Goal: Task Accomplishment & Management: Manage account settings

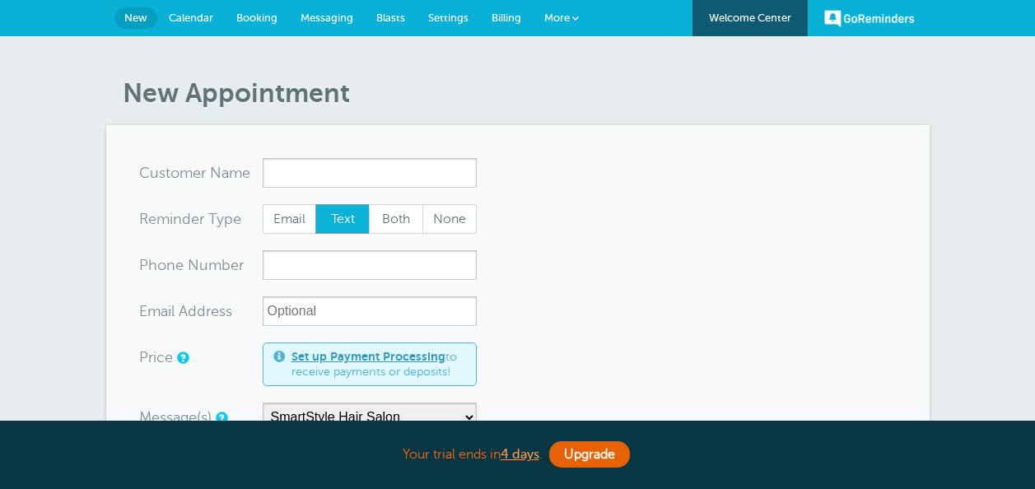
select select "161606"
click at [456, 16] on span "Settings" at bounding box center [448, 18] width 40 height 12
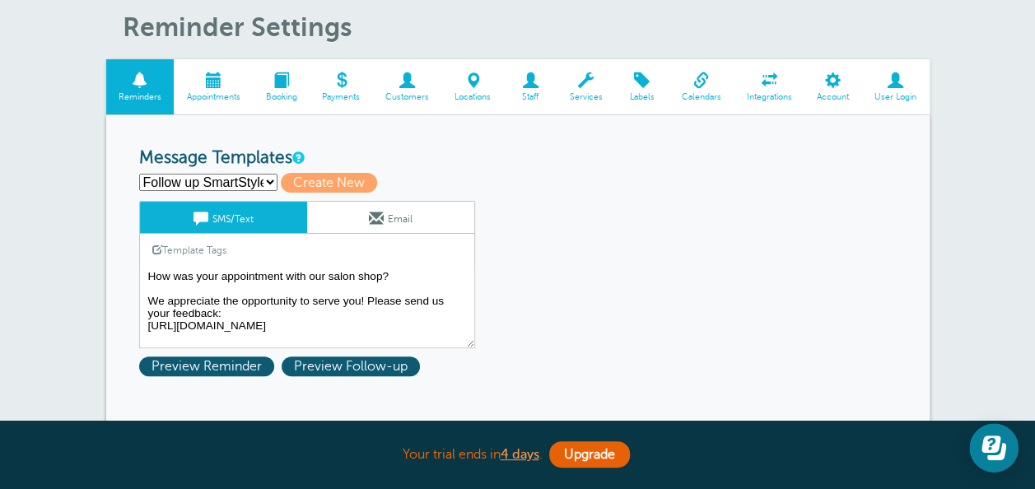
scroll to position [99, 0]
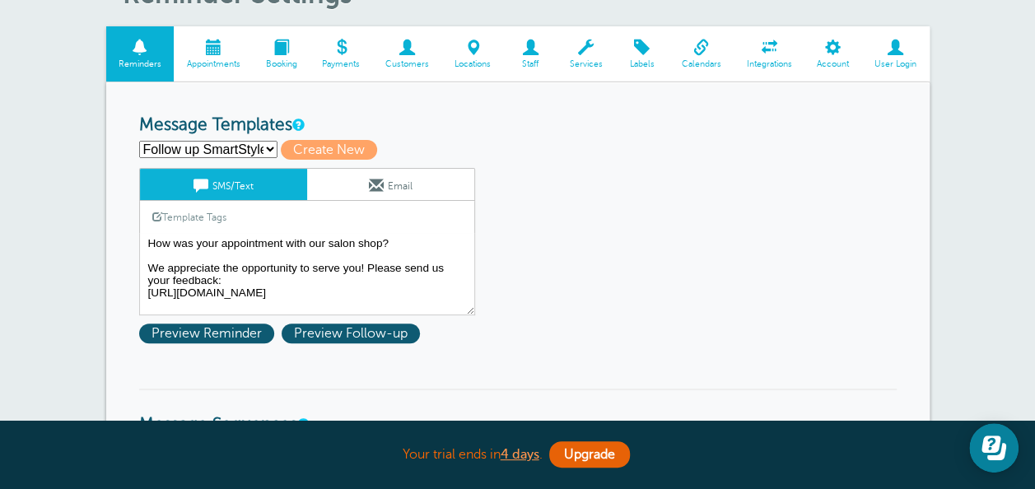
click at [242, 148] on select "Follow up SmartStyle Hair Follow up: Perfect cut [PERSON_NAME] Perfect cut barb…" at bounding box center [208, 149] width 138 height 17
select select
click at [139, 141] on select "Follow up SmartStyle Hair Follow up: Perfect cut [PERSON_NAME] Perfect cut barb…" at bounding box center [208, 149] width 138 height 17
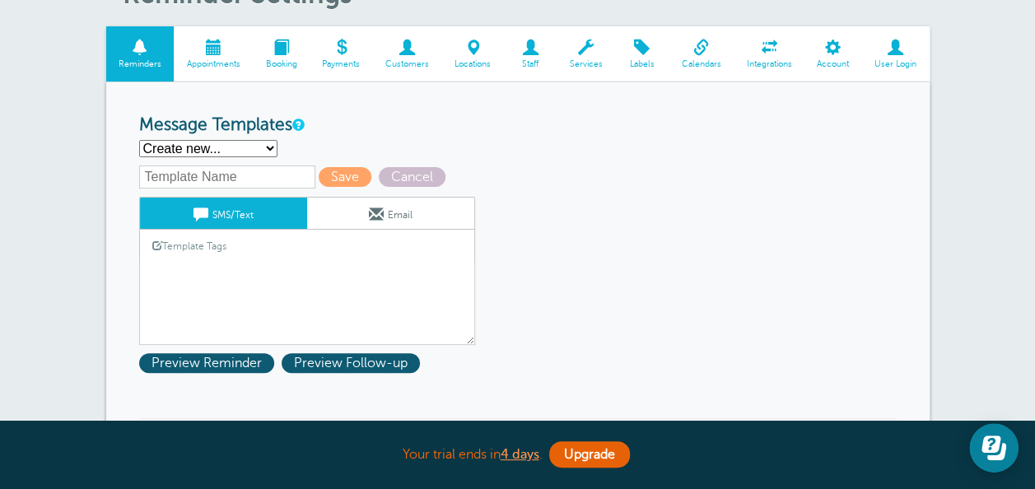
click at [227, 178] on input "text" at bounding box center [227, 176] width 176 height 23
type input "ABC plumbing 1"
click at [329, 176] on span "Save" at bounding box center [345, 177] width 53 height 20
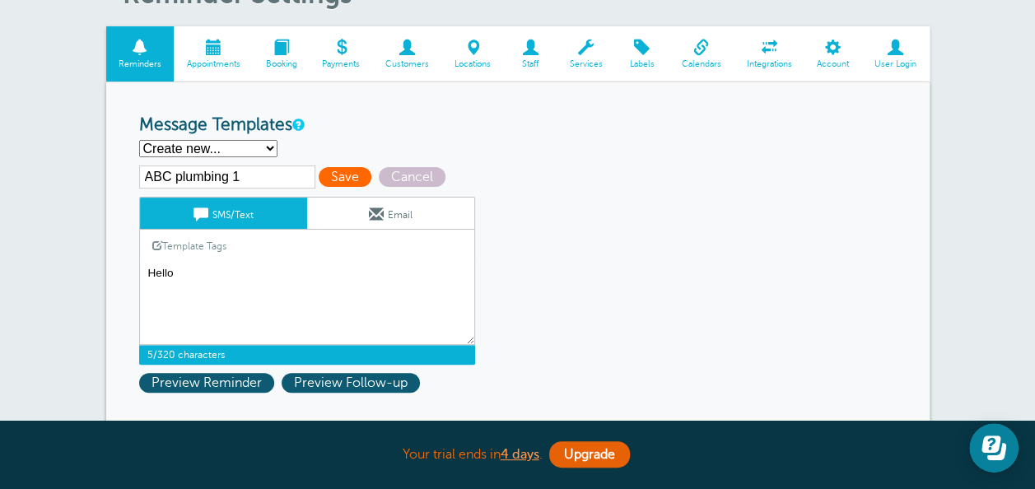
type textarea "Hello"
click at [339, 174] on span "Save" at bounding box center [345, 177] width 53 height 20
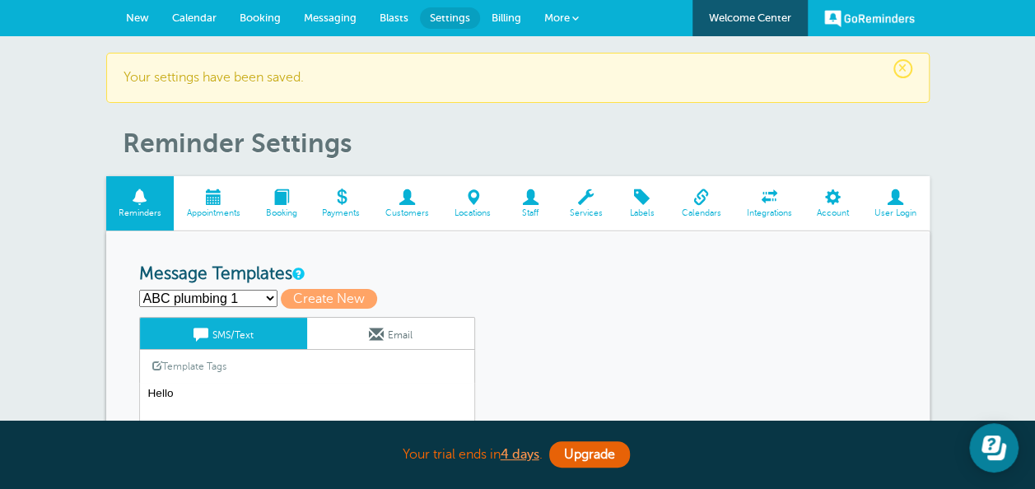
click at [250, 303] on select "ABC plumbing 1 Follow up SmartStyle Hair Follow up: Perfect cut barber Perfect …" at bounding box center [208, 298] width 138 height 17
select select "161605"
click at [139, 290] on select "ABC plumbing 1 Follow up SmartStyle Hair Follow up: Perfect cut barber Perfect …" at bounding box center [208, 298] width 138 height 17
type input "Follow up SmartStyle Hair"
type textarea "How was your appointment with our salon shop? We appreciate the opportunity to …"
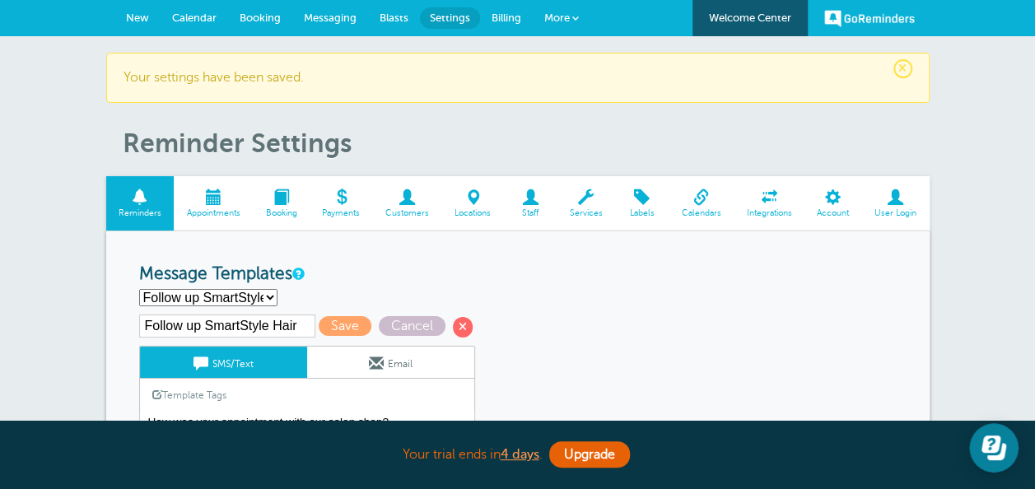
click at [390, 289] on div "ABC plumbing 1 Follow up SmartStyle Hair Follow up: Perfect cut barber Perfect …" at bounding box center [517, 297] width 757 height 17
click at [251, 299] on select "ABC plumbing 1 Follow up SmartStyle Hair Follow up: Perfect cut barber Perfect …" at bounding box center [208, 297] width 138 height 17
select select "161603"
click at [139, 289] on select "ABC plumbing 1 Follow up SmartStyle Hair Follow up: Perfect cut barber Perfect …" at bounding box center [208, 297] width 138 height 17
type input "SmartStyle Hair Salon 1"
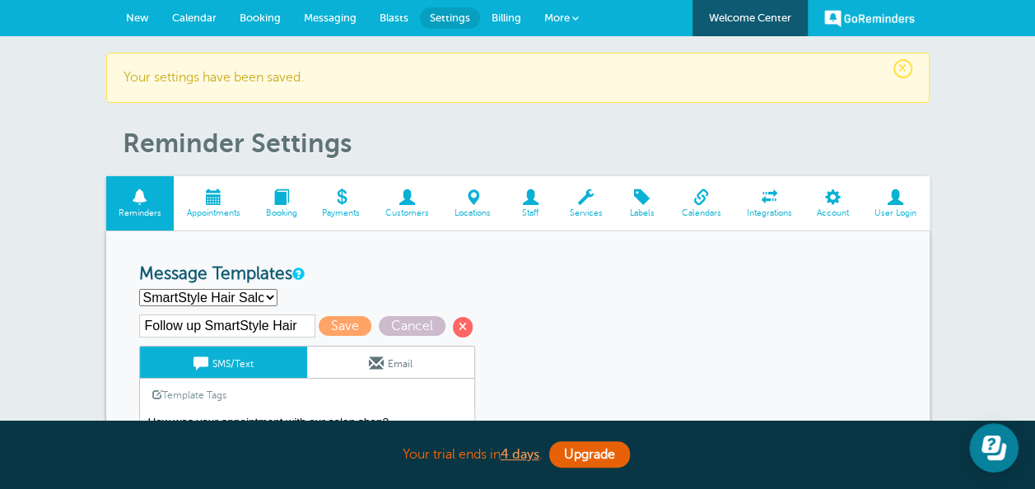
type textarea "Hello {{First Name}} {{Last Name}}, you have booked your appointment with us on…"
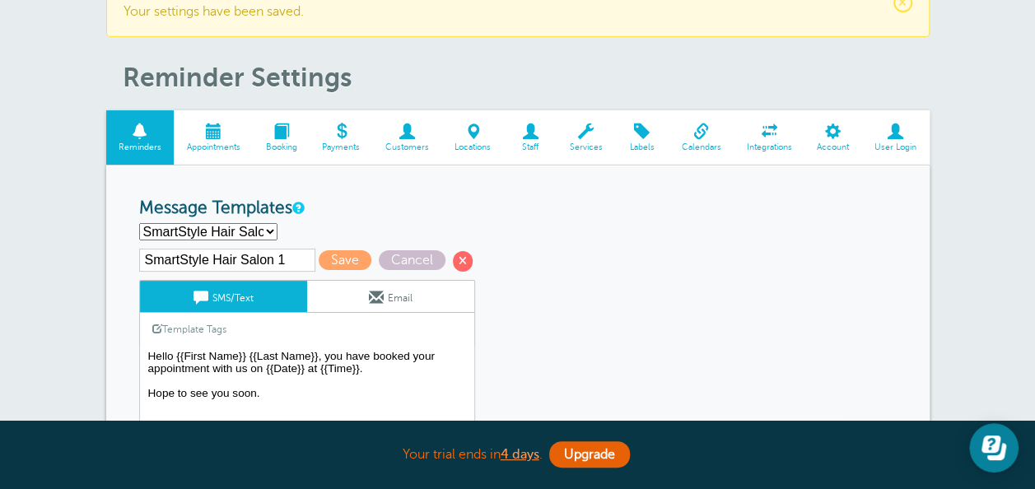
scroll to position [99, 0]
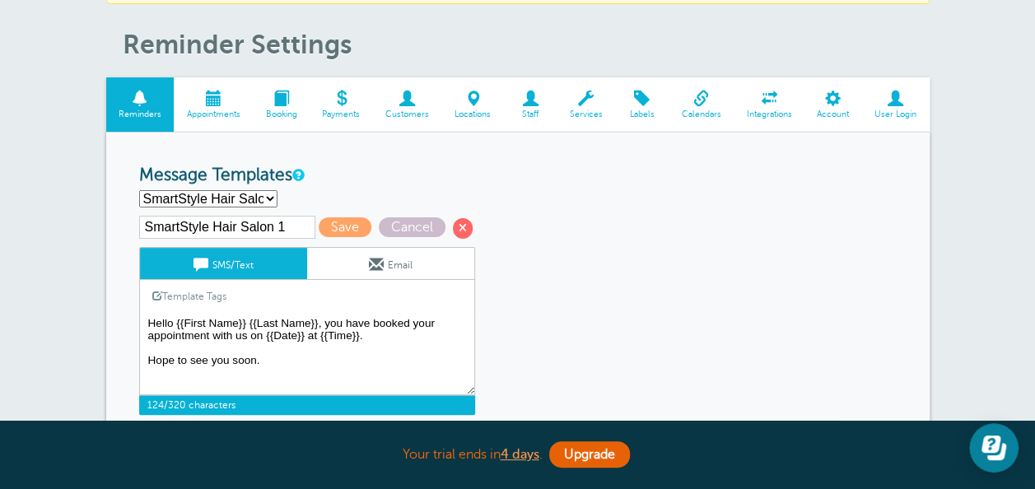
drag, startPoint x: 143, startPoint y: 321, endPoint x: 300, endPoint y: 360, distance: 161.9
click at [300, 360] on textarea "Hello" at bounding box center [307, 354] width 336 height 82
click at [235, 193] on select "ABC plumbing 1 Follow up SmartStyle Hair Follow up: Perfect cut barber Perfect …" at bounding box center [208, 198] width 138 height 17
select select "161660"
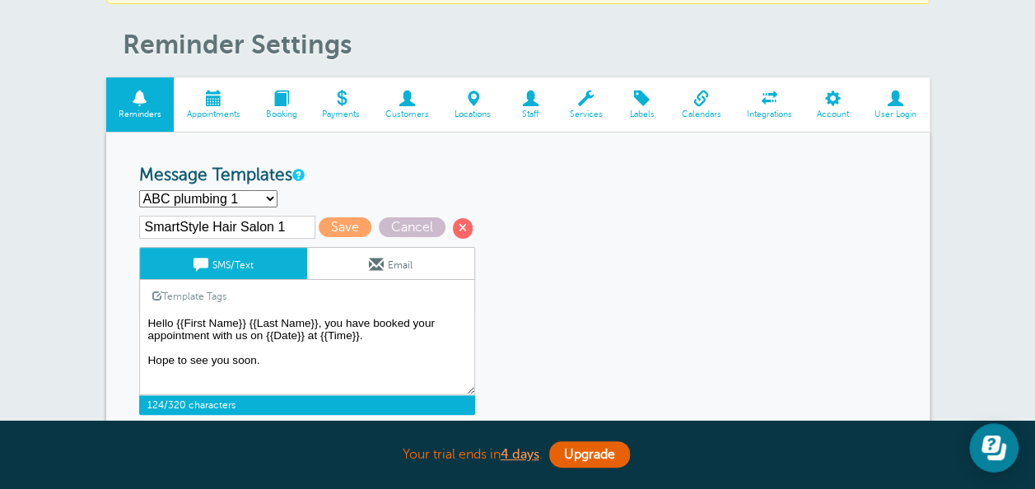
click at [139, 190] on select "ABC plumbing 1 Follow up SmartStyle Hair Follow up: Perfect cut barber Perfect …" at bounding box center [208, 198] width 138 height 17
type input "ABC plumbing 1"
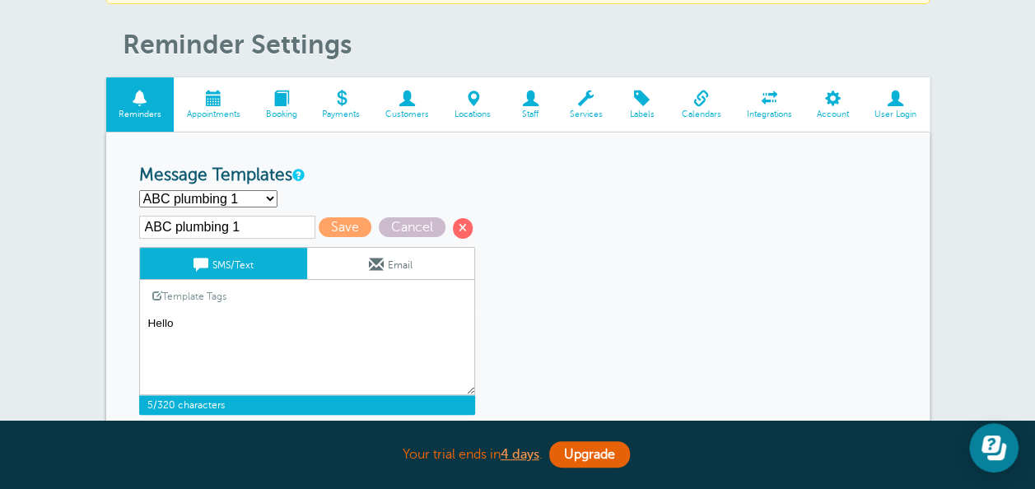
click at [240, 319] on textarea "Hello" at bounding box center [307, 354] width 336 height 82
type textarea "H"
paste textarea "Hello {{First Name}} {{Last Name}}, you have booked your appointment with us on…"
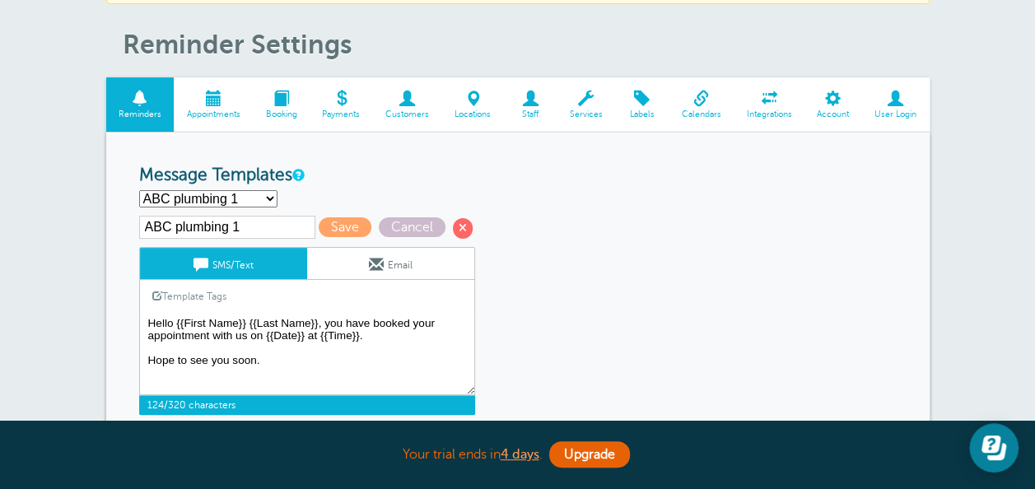
type textarea "Hello {{First Name}} {{Last Name}}, you have booked your appointment with us on…"
click at [386, 261] on link "Email" at bounding box center [390, 263] width 167 height 31
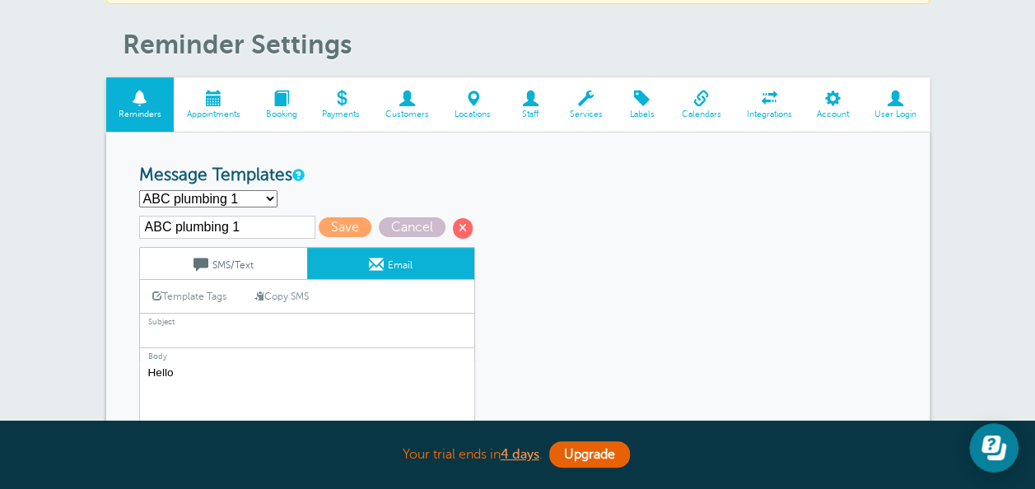
click at [207, 337] on input "text" at bounding box center [307, 337] width 336 height 21
type input "Appointment booked"
click at [202, 374] on textarea "Hello" at bounding box center [307, 465] width 336 height 206
click at [291, 291] on link "Copy SMS" at bounding box center [281, 296] width 79 height 31
type textarea "Hello {{First Name}} {{Last Name}}, you have booked your appointment with us on…"
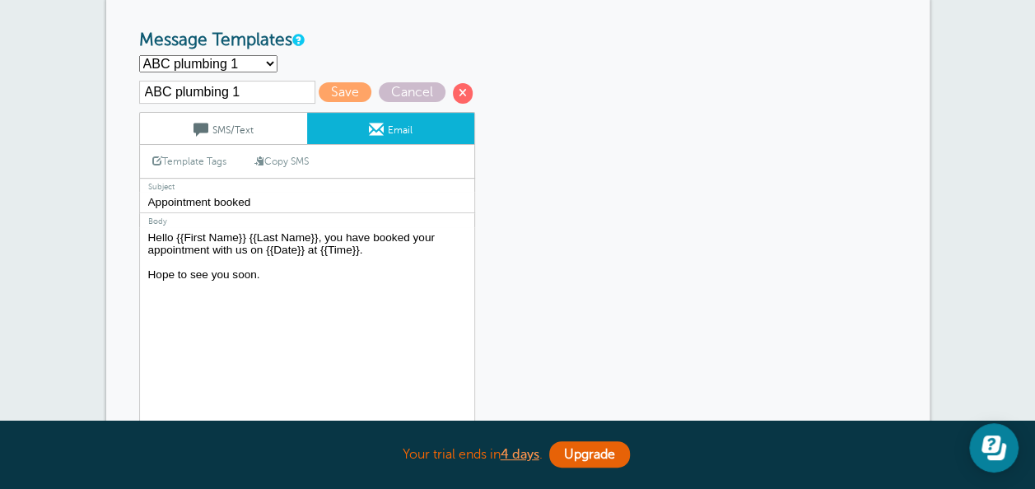
scroll to position [230, 0]
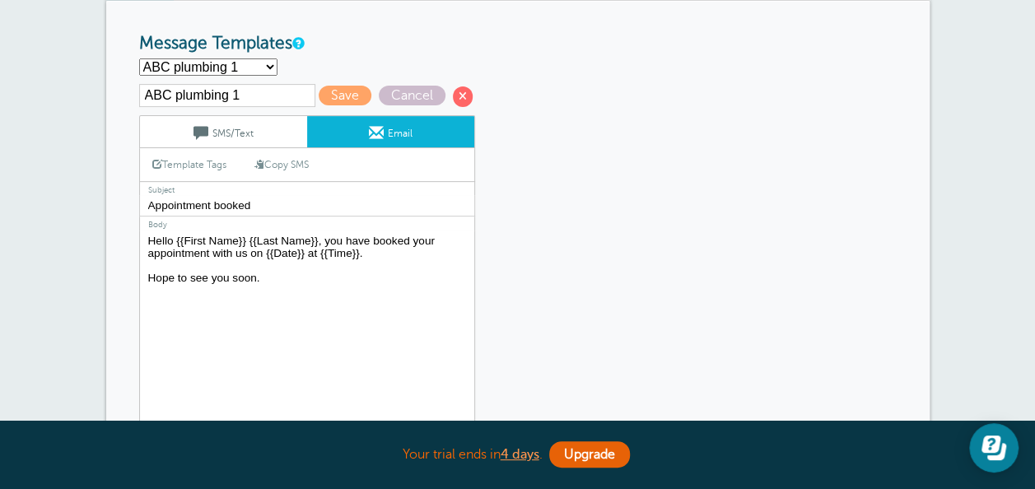
drag, startPoint x: 148, startPoint y: 237, endPoint x: 269, endPoint y: 277, distance: 127.5
click at [269, 277] on textarea "Hello" at bounding box center [307, 333] width 336 height 206
click at [342, 93] on span "Save" at bounding box center [345, 96] width 53 height 20
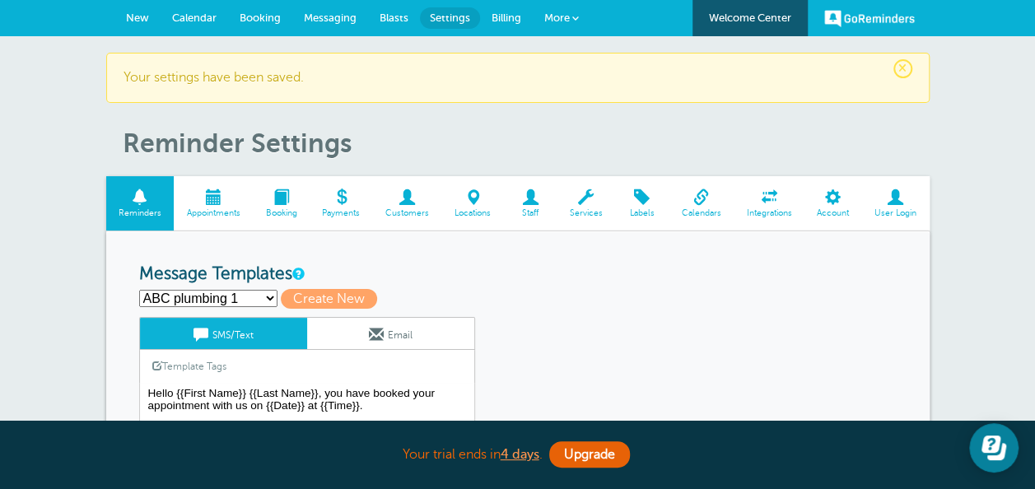
click at [246, 299] on select "ABC plumbing 1 Follow up SmartStyle Hair Follow up: Perfect cut barber Perfect …" at bounding box center [208, 298] width 138 height 17
select select "161534"
click at [139, 290] on select "ABC plumbing 1 Follow up SmartStyle Hair Follow up: Perfect cut barber Perfect …" at bounding box center [208, 298] width 138 height 17
type input "Perfect cut barbershop 2nd"
type textarea "Hello {{First Name}} {{Last Name}} just a quick reminder about your appointment…"
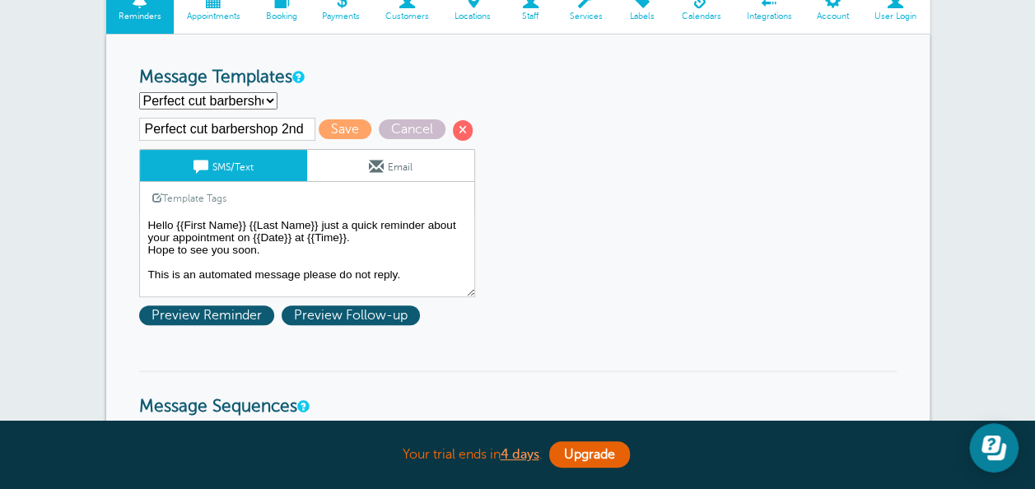
scroll to position [198, 0]
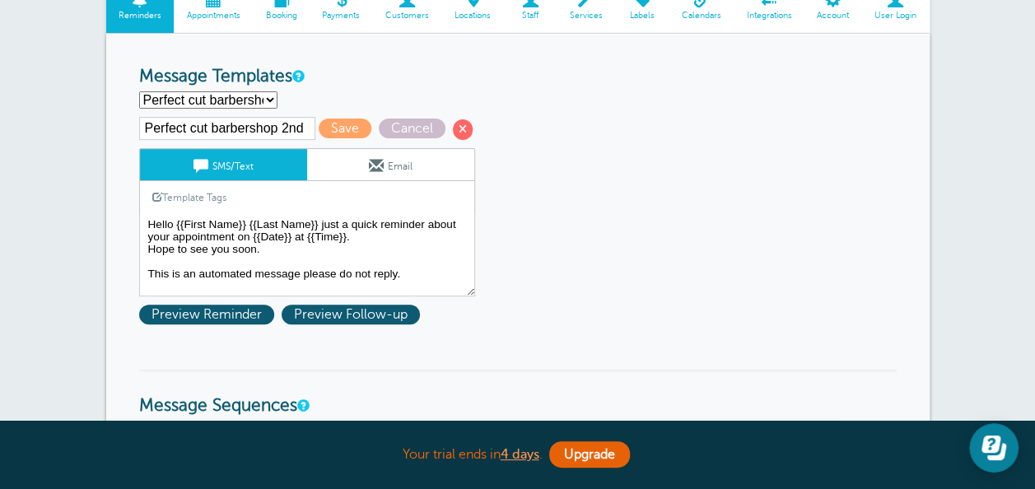
click at [215, 96] on select "ABC plumbing 1 Follow up SmartStyle Hair Follow up: Perfect cut barber Perfect …" at bounding box center [208, 99] width 138 height 17
select select "161604"
click at [139, 91] on select "ABC plumbing 1 Follow up SmartStyle Hair Follow up: Perfect cut barber Perfect …" at bounding box center [208, 99] width 138 height 17
type input "SmartStyle Hair Salon 2"
type textarea "Hello {{First Name}} {{Last Name}}, just a quick reminder that your appointment…"
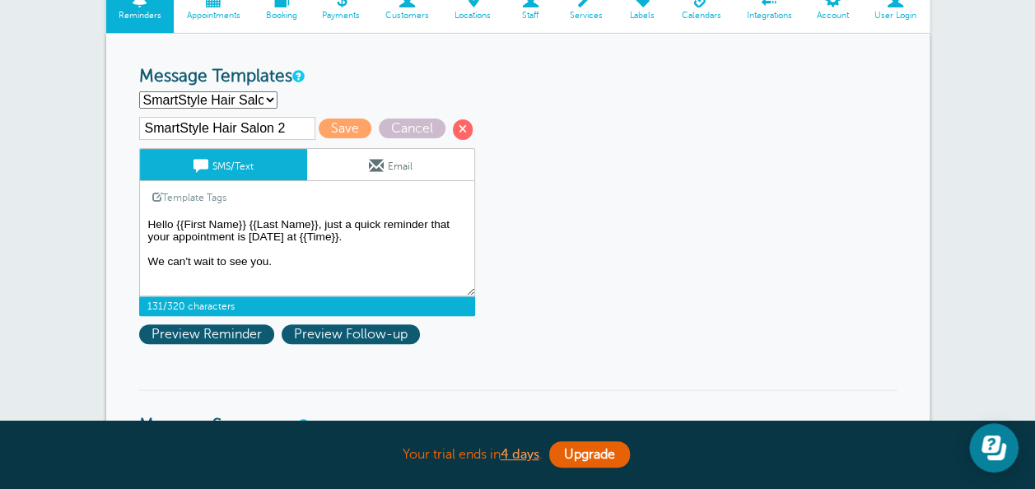
drag, startPoint x: 145, startPoint y: 221, endPoint x: 288, endPoint y: 268, distance: 150.7
click at [288, 268] on textarea "Hello {{First Name}} {{Last Name}}, you have booked your appointment with us on…" at bounding box center [307, 255] width 336 height 82
click at [235, 94] on select "ABC plumbing 1 Follow up SmartStyle Hair Follow up: Perfect cut barber Perfect …" at bounding box center [208, 99] width 138 height 17
select select
click at [139, 91] on select "ABC plumbing 1 Follow up SmartStyle Hair Follow up: Perfect cut barber Perfect …" at bounding box center [208, 99] width 138 height 17
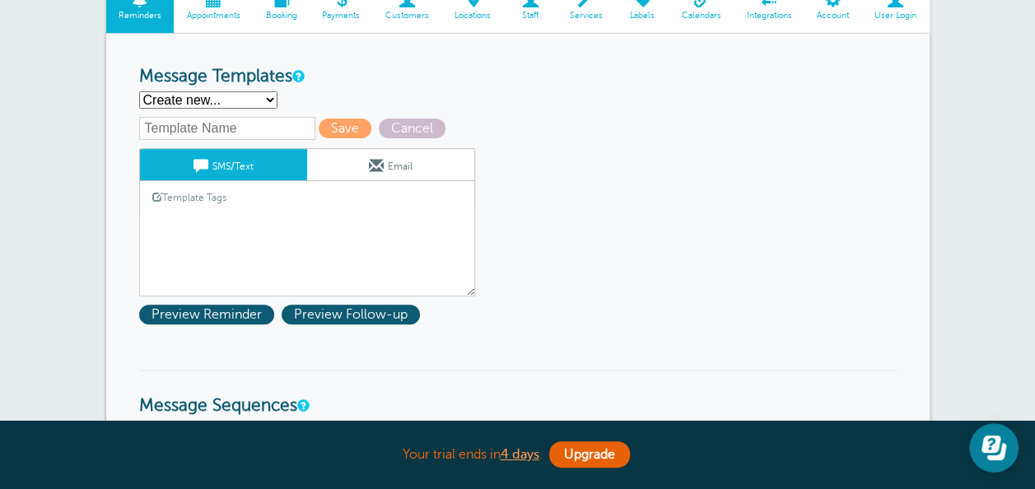
click at [227, 127] on input "text" at bounding box center [227, 128] width 176 height 23
type input "ABC plumbing 2"
click at [263, 206] on div "Template Tags Copy SMS" at bounding box center [307, 197] width 336 height 32
click at [217, 198] on link "Template Tags" at bounding box center [189, 197] width 99 height 32
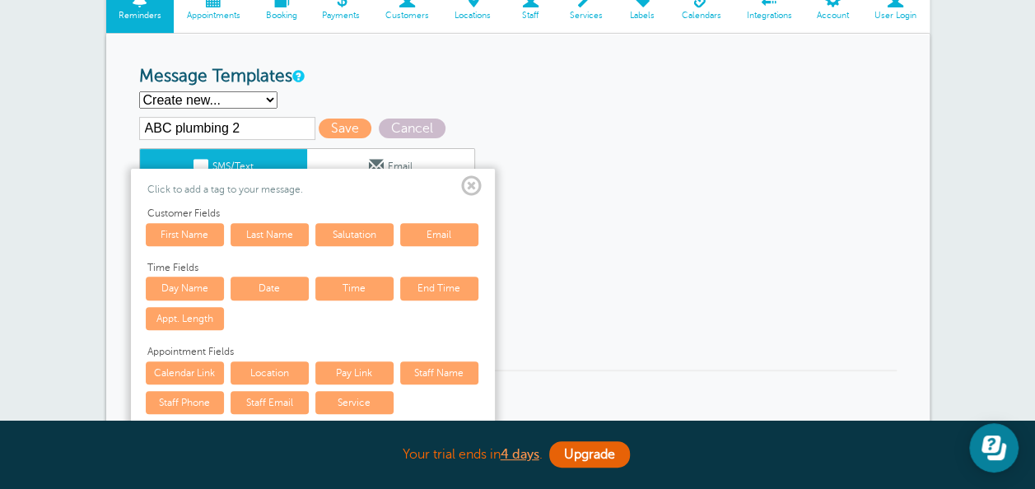
click at [479, 183] on span at bounding box center [471, 186] width 21 height 21
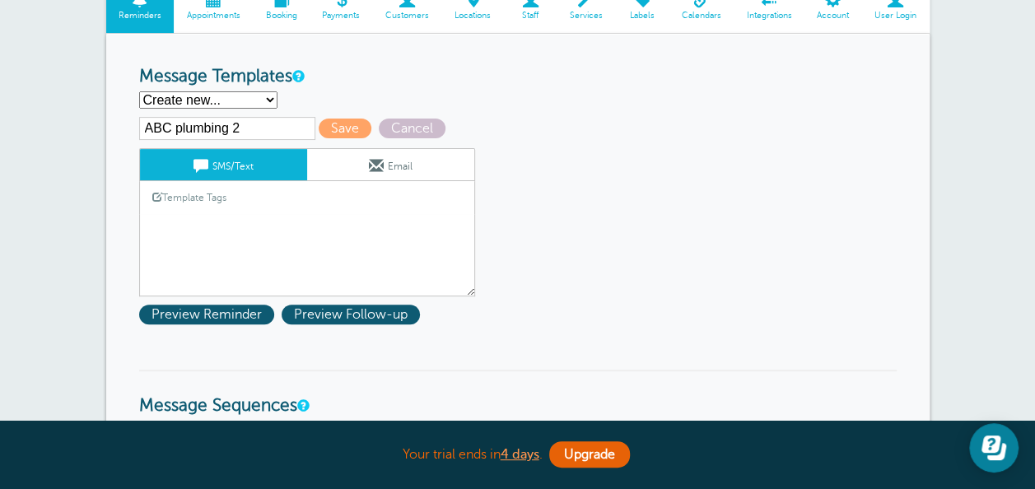
click at [218, 248] on textarea "Hello {{First Name}} {{Last Name}}, you have booked your appointment with us on…" at bounding box center [307, 255] width 336 height 82
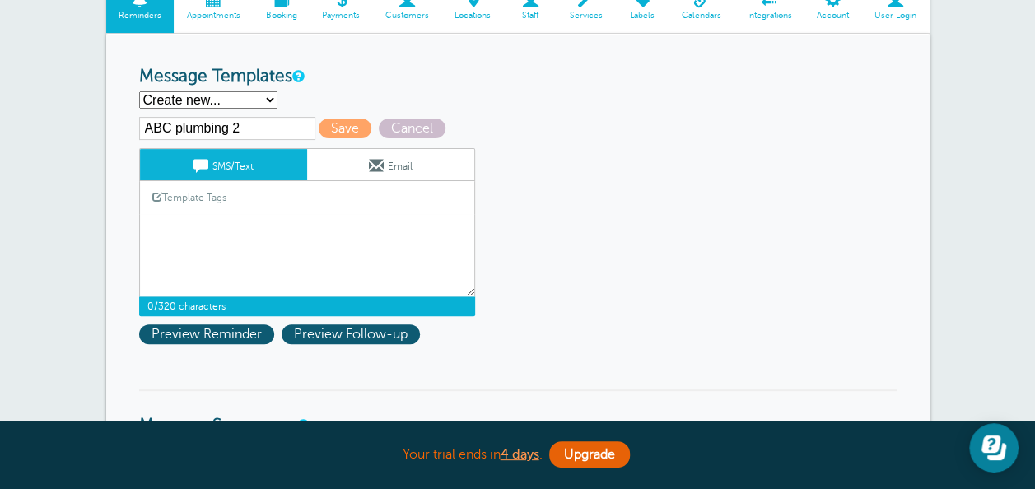
paste textarea "Hello {{First Name}} {{Last Name}}, just a quick reminder that your appointment…"
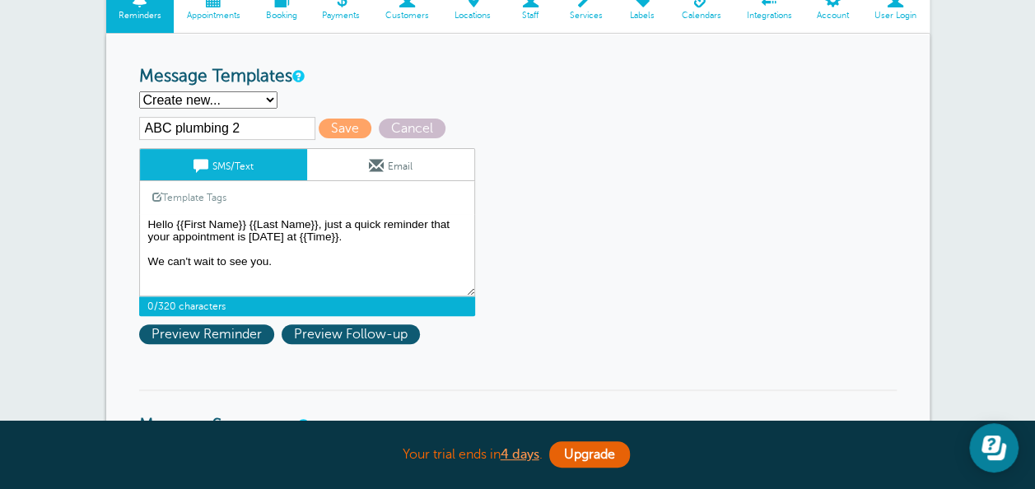
type textarea "Hello {{First Name}} {{Last Name}}, just a quick reminder that your appointment…"
click at [369, 170] on span at bounding box center [376, 165] width 15 height 15
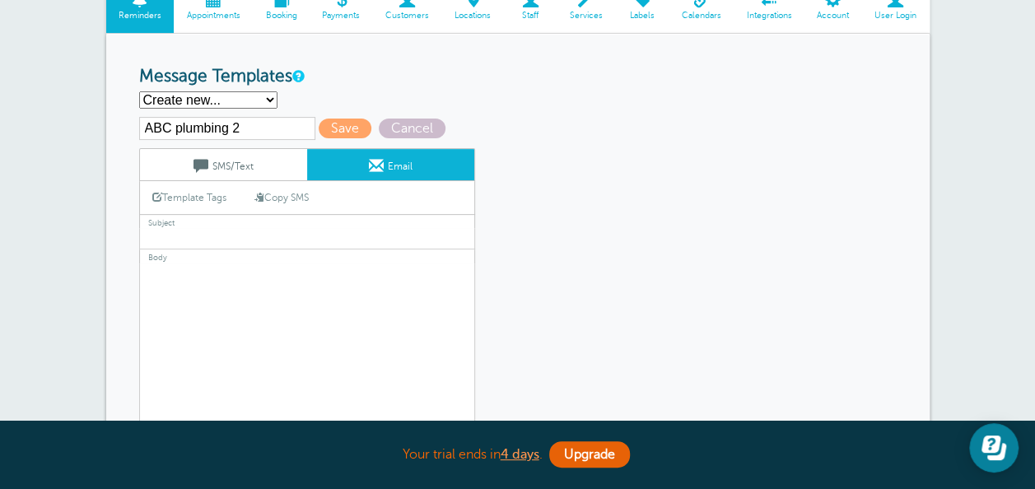
click at [295, 194] on link "Copy SMS" at bounding box center [281, 197] width 79 height 31
type textarea "Hello {{First Name}} {{Last Name}}, just a quick reminder that your appointment…"
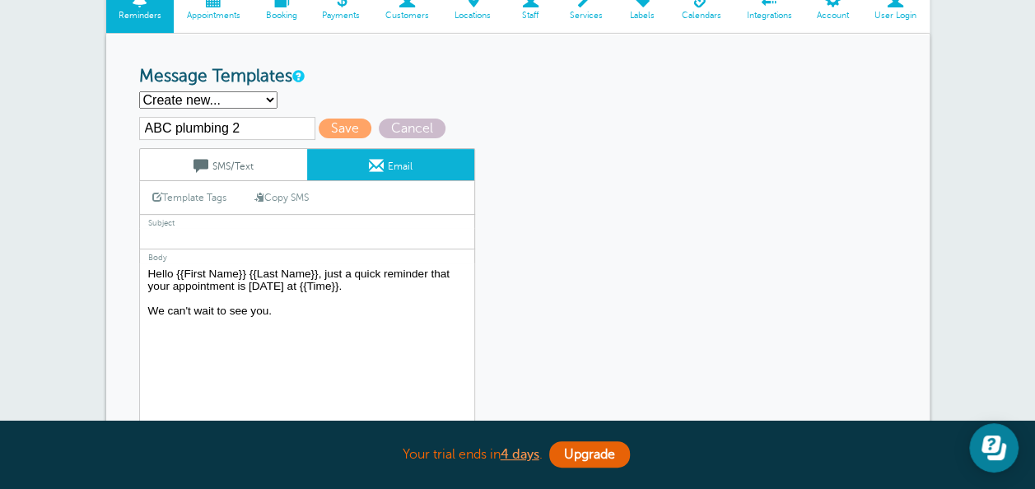
click at [245, 232] on input "text" at bounding box center [307, 238] width 336 height 21
type input "Appointment tomorrow"
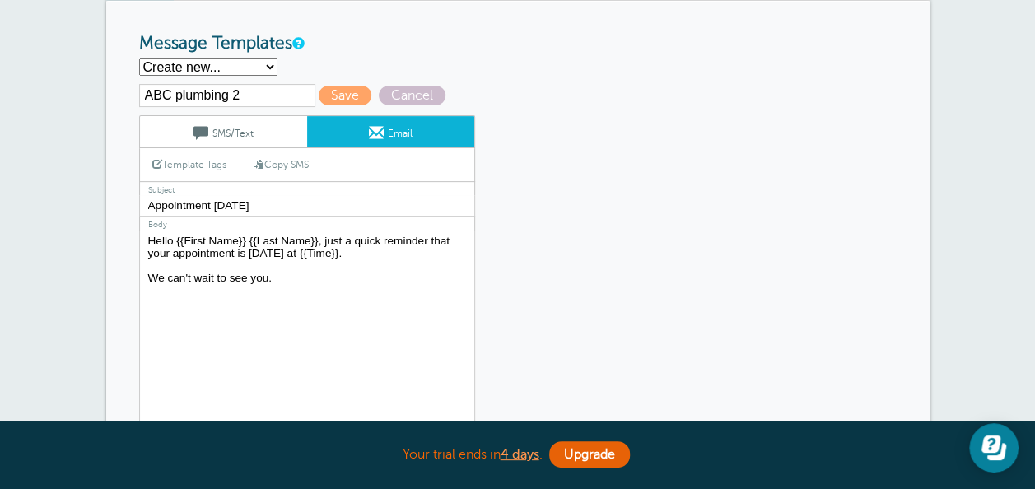
scroll to position [263, 0]
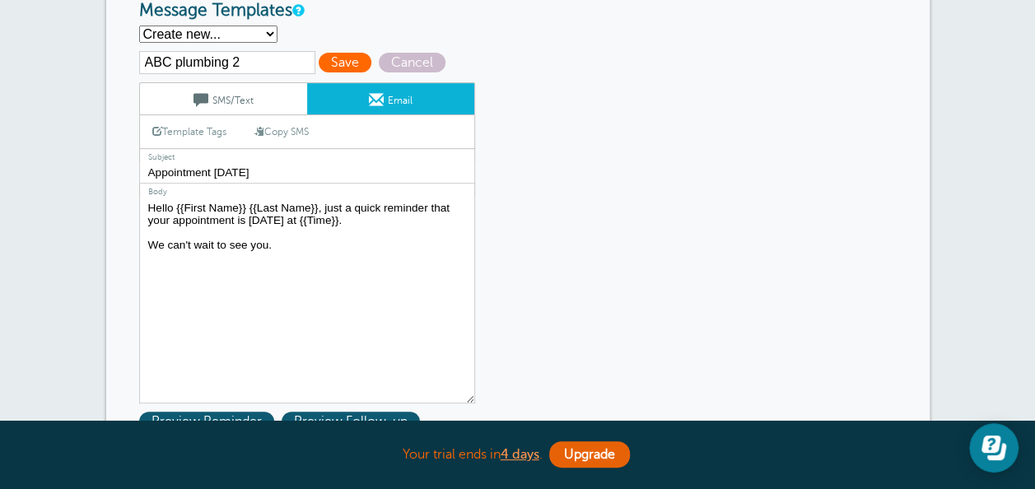
click at [337, 58] on span "Save" at bounding box center [345, 63] width 53 height 20
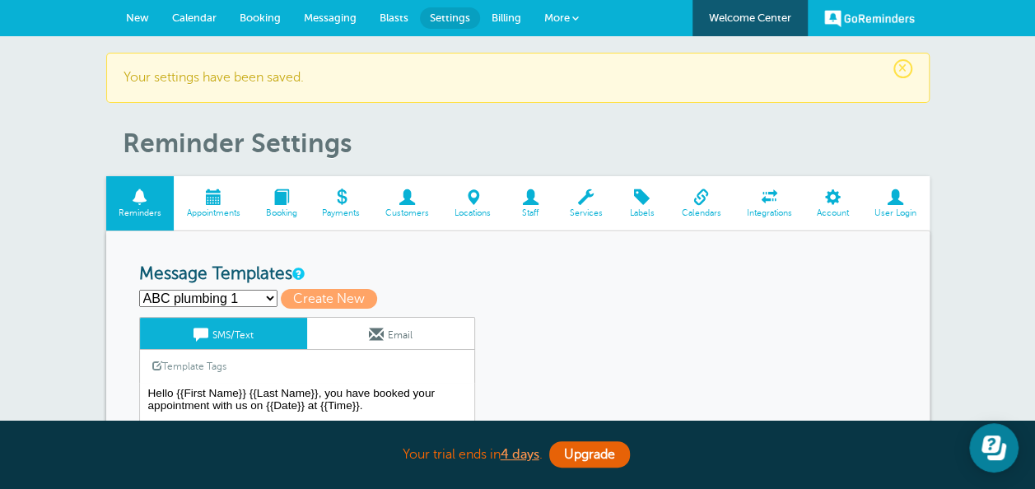
click at [558, 17] on span "More" at bounding box center [557, 18] width 26 height 12
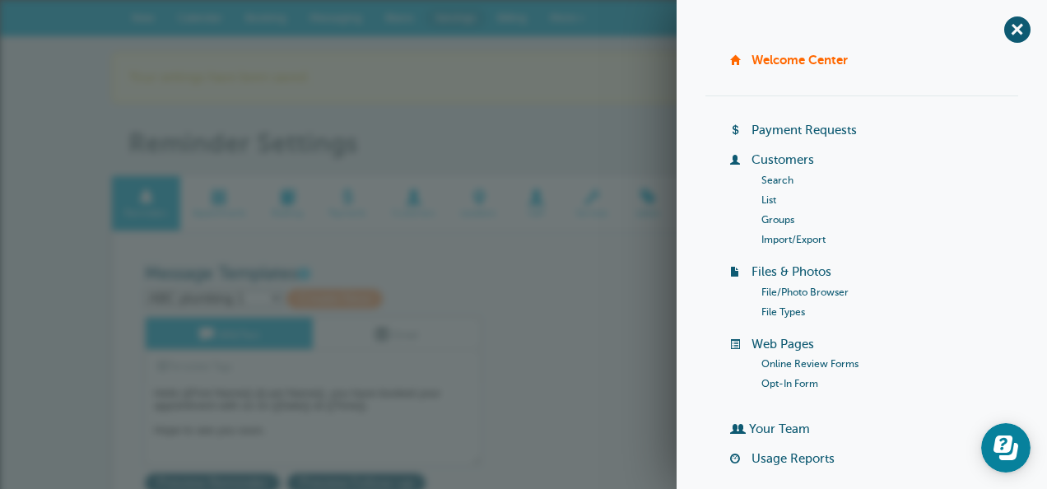
click at [811, 362] on link "Online Review Forms" at bounding box center [809, 364] width 97 height 12
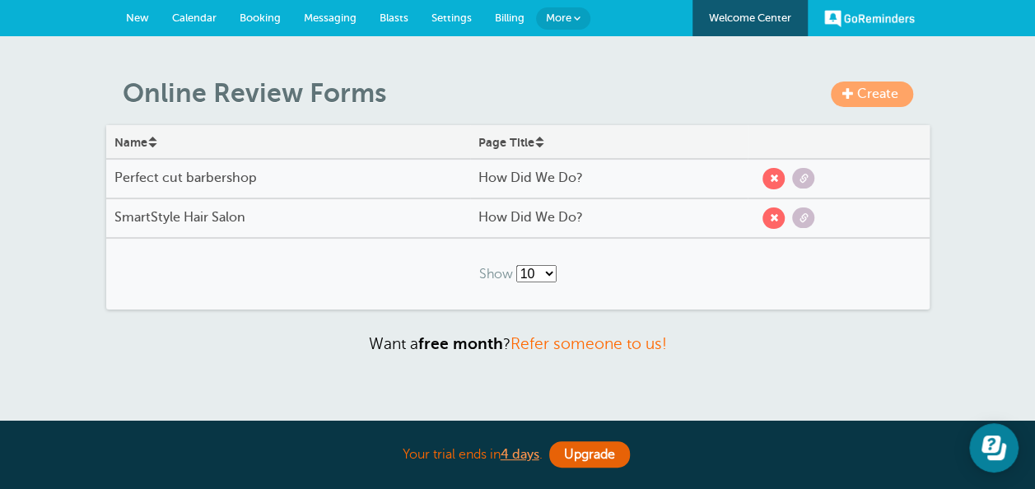
click at [871, 90] on span "Create" at bounding box center [877, 93] width 41 height 15
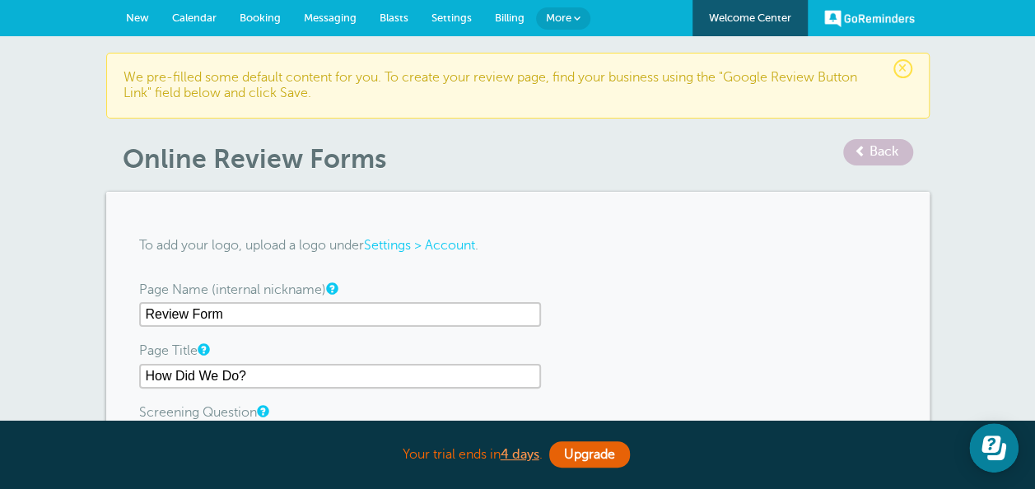
click at [310, 314] on input "Review Form" at bounding box center [340, 314] width 402 height 25
type input "R"
type input "ABC plumbing"
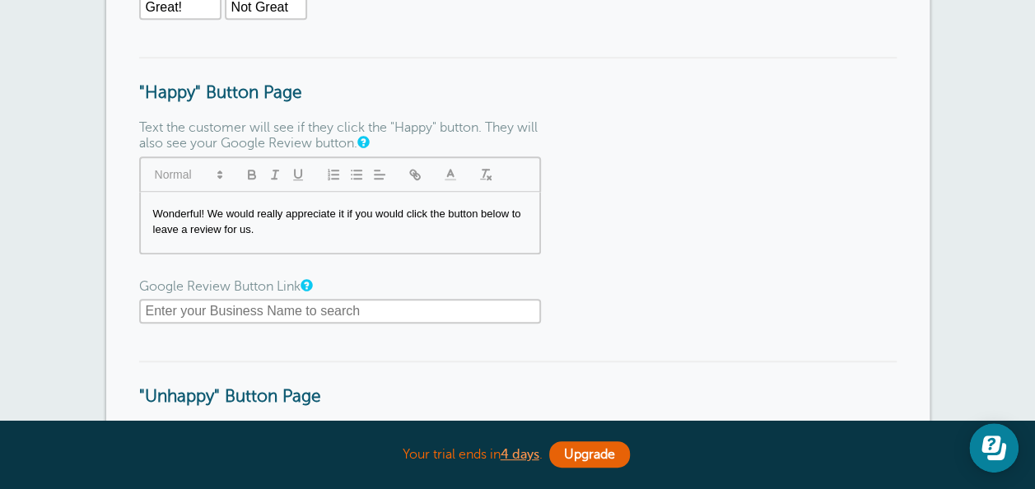
scroll to position [560, 0]
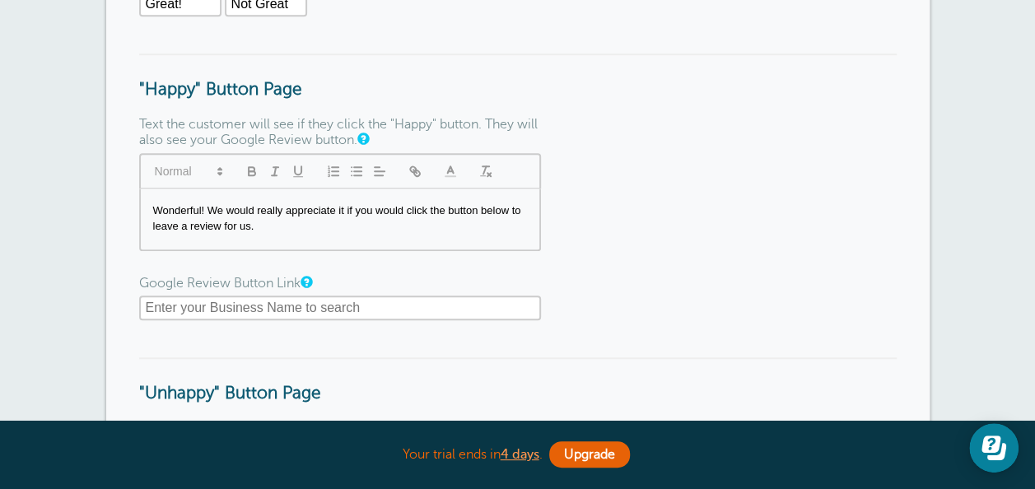
click at [420, 313] on input "text" at bounding box center [340, 307] width 402 height 25
paste input "[URL][DOMAIN_NAME]"
click at [652, 356] on form "To add your logo, upload a logo under Settings > Account . Page Name (internal …" at bounding box center [517, 158] width 757 height 987
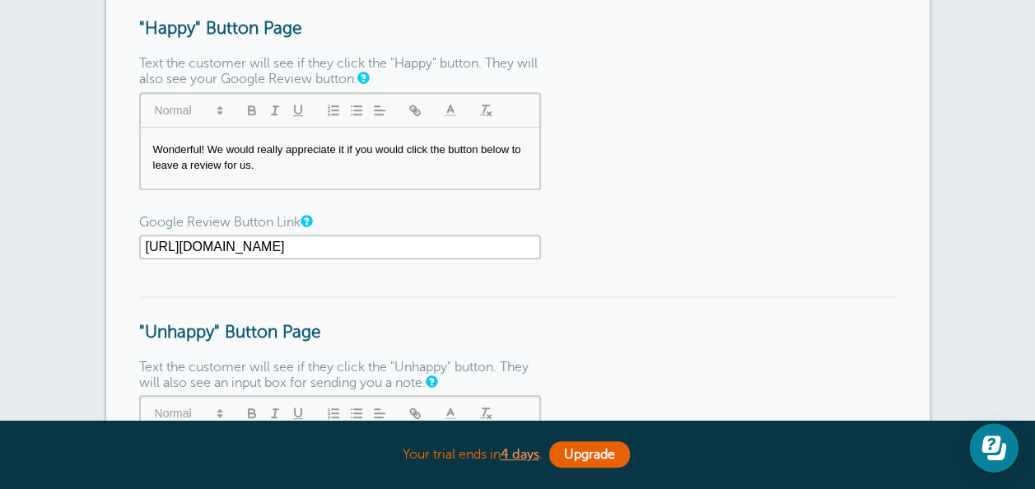
scroll to position [626, 0]
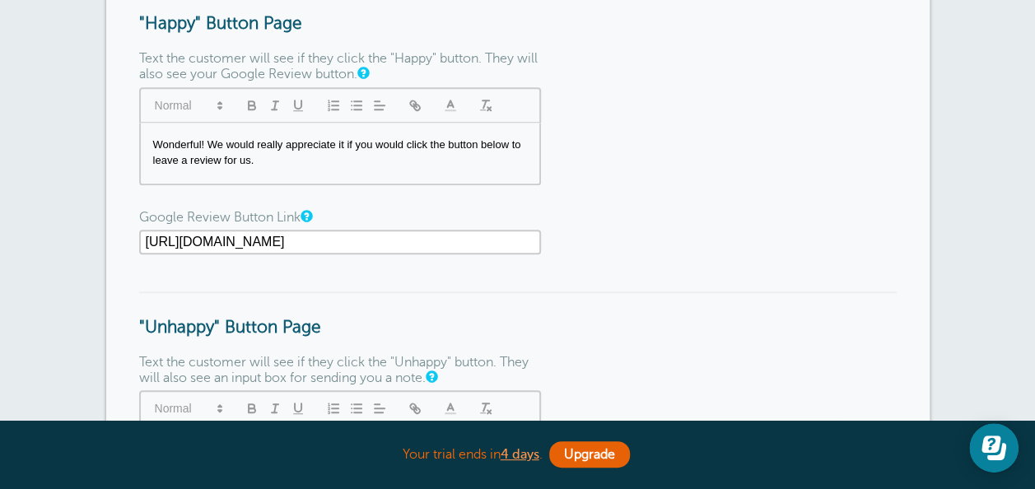
click at [409, 247] on input "https://abc-plumbing.ca/" at bounding box center [340, 242] width 402 height 25
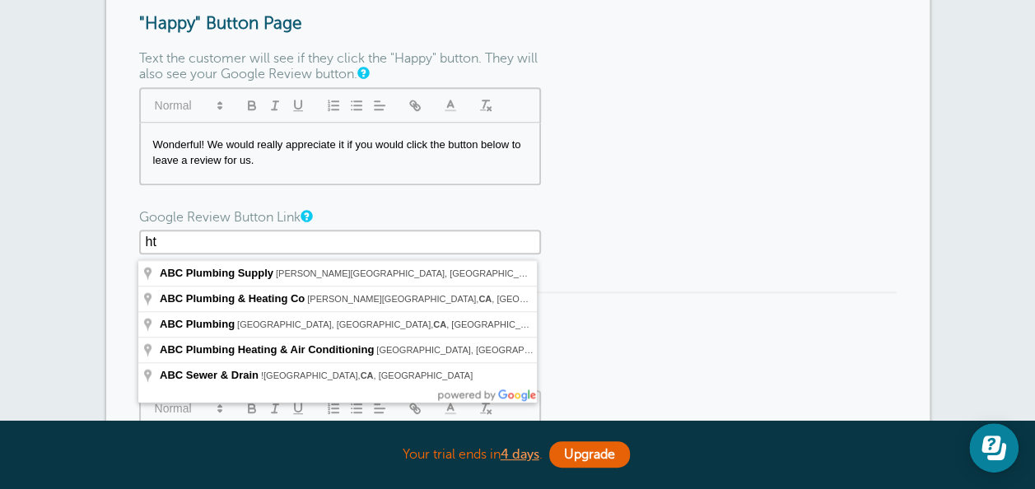
type input "h"
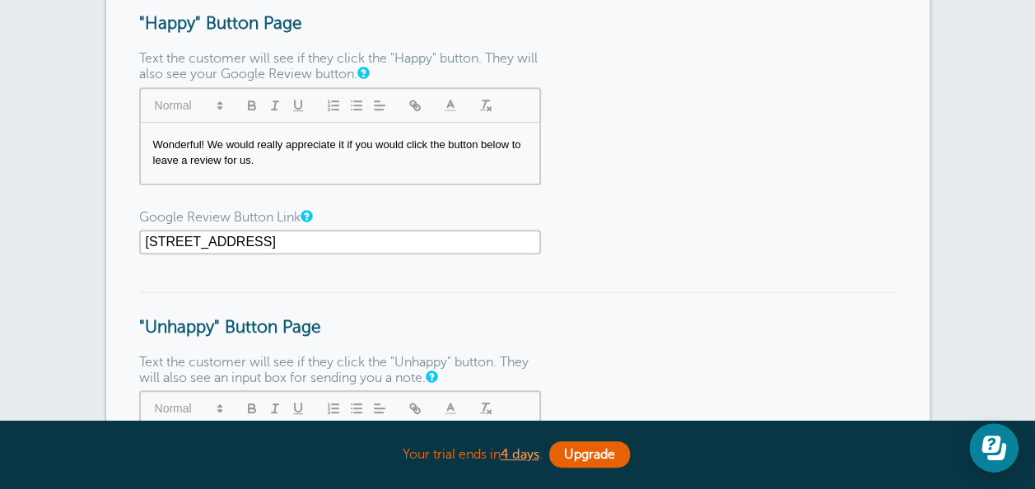
type input "https://search.google.com/local/writereview?placeid=ChIJr4ChbDyVzUwR-uc-TcoeKxE"
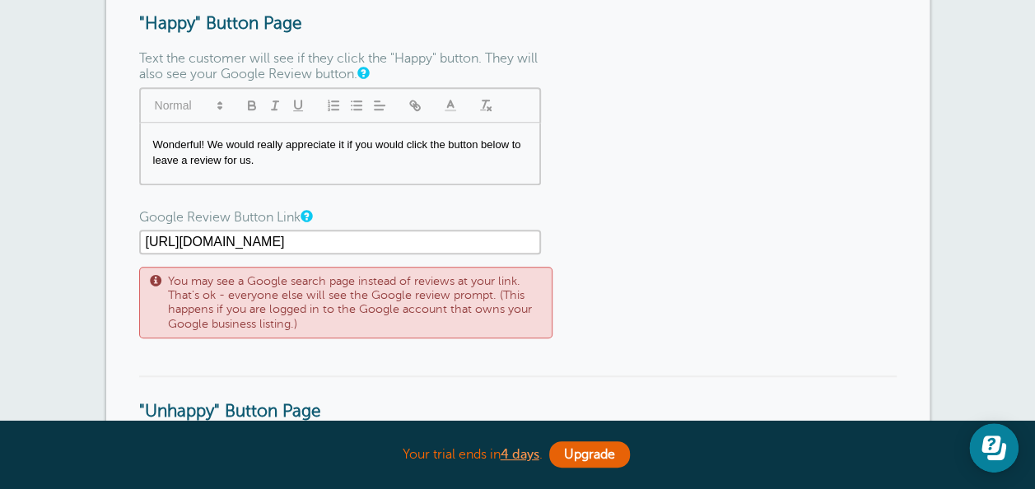
click at [533, 248] on input "https://search.google.com/local/writereview?placeid=ChIJr4ChbDyVzUwR-uc-TcoeKxE" at bounding box center [340, 242] width 402 height 25
drag, startPoint x: 533, startPoint y: 248, endPoint x: 129, endPoint y: 212, distance: 405.7
click at [129, 212] on div "To add your logo, upload a logo under Settings > Account . Page Name (internal …" at bounding box center [517, 134] width 823 height 1137
click at [150, 250] on input "https://search.google.com/local/writereview?placeid=ChIJr4ChbDyVzUwR-uc-TcoeKxE" at bounding box center [340, 242] width 402 height 25
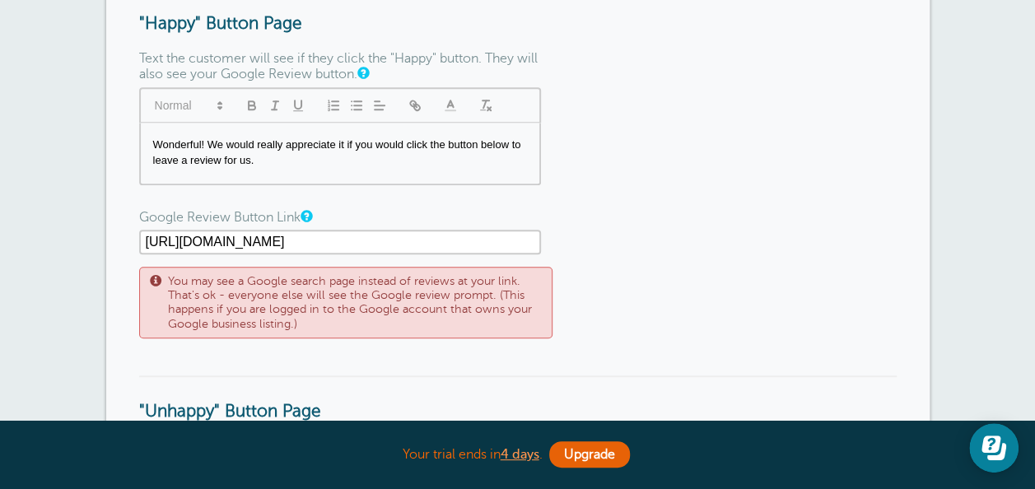
click at [144, 245] on input "https://search.google.com/local/writereview?placeid=ChIJr4ChbDyVzUwR-uc-TcoeKxE" at bounding box center [340, 242] width 402 height 25
drag, startPoint x: 144, startPoint y: 245, endPoint x: 547, endPoint y: 258, distance: 403.5
click at [547, 258] on div "Google Review Button Link https://search.google.com/local/writereview?placeid=C…" at bounding box center [345, 274] width 412 height 128
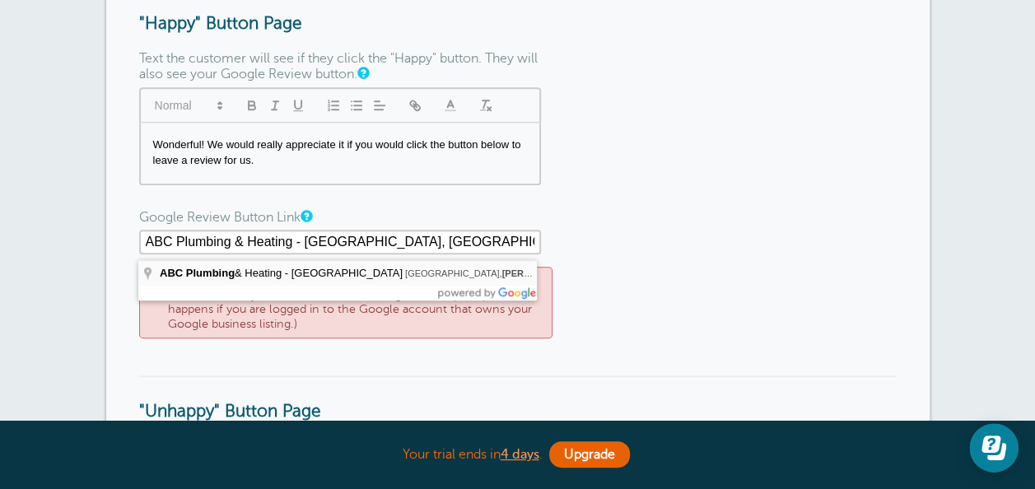
type input "[URL][DOMAIN_NAME]"
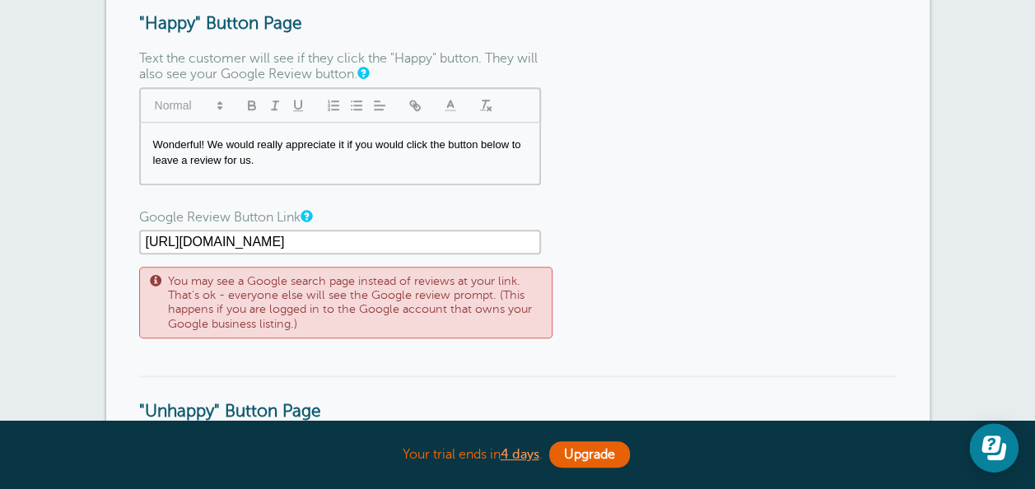
click at [143, 247] on input "https://search.google.com/local/writereview?placeid=ChIJC425bDyVzUwRfDQHv0BHZJE" at bounding box center [340, 242] width 402 height 25
drag, startPoint x: 143, startPoint y: 247, endPoint x: 612, endPoint y: 277, distance: 469.3
click at [612, 277] on form "To add your logo, upload a logo under Settings > Account . Page Name (internal …" at bounding box center [517, 134] width 757 height 1071
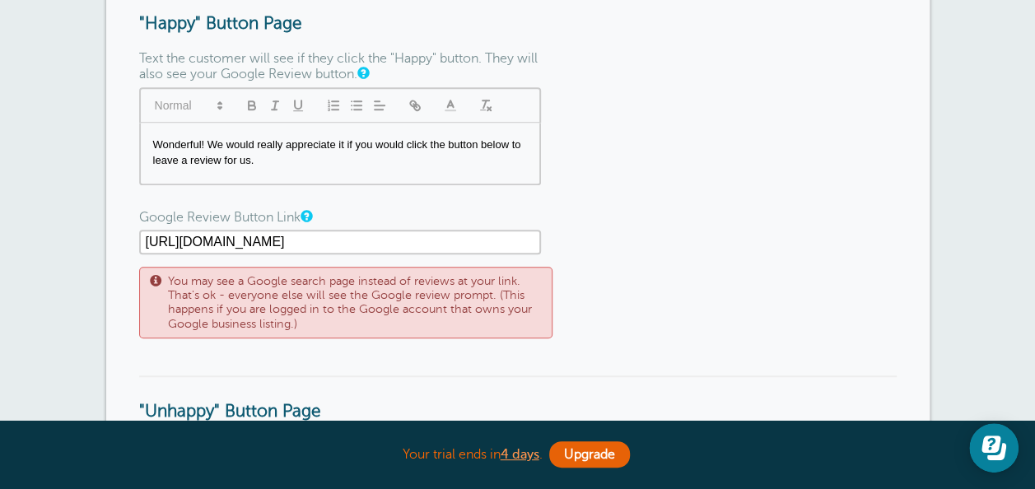
click at [702, 147] on form "To add your logo, upload a logo under Settings > Account . Page Name (internal …" at bounding box center [517, 134] width 757 height 1071
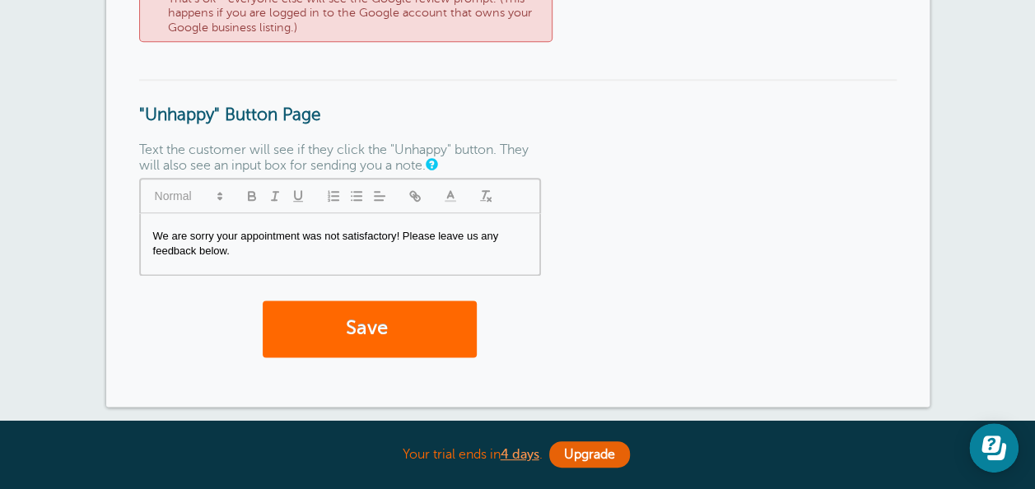
scroll to position [955, 0]
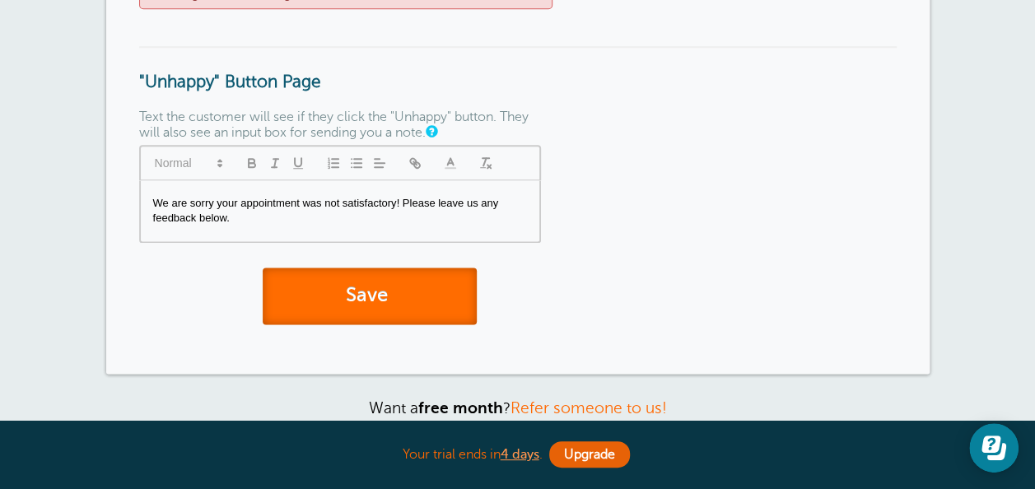
click at [418, 298] on button "Save" at bounding box center [370, 295] width 214 height 57
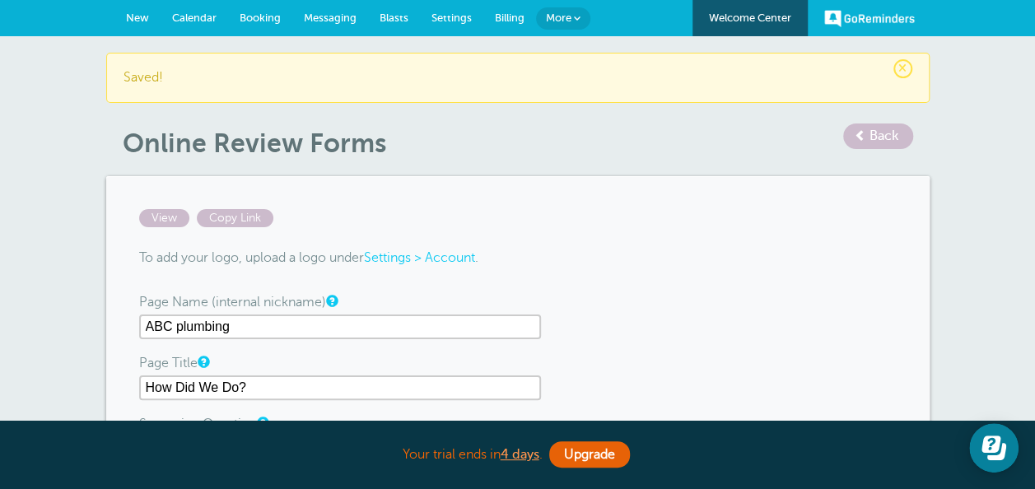
click at [451, 18] on span "Settings" at bounding box center [451, 18] width 40 height 12
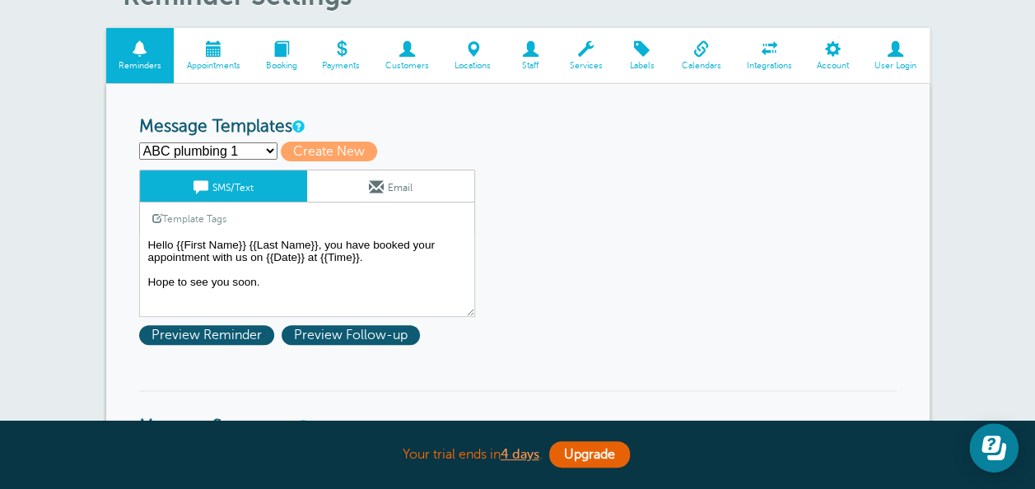
scroll to position [99, 0]
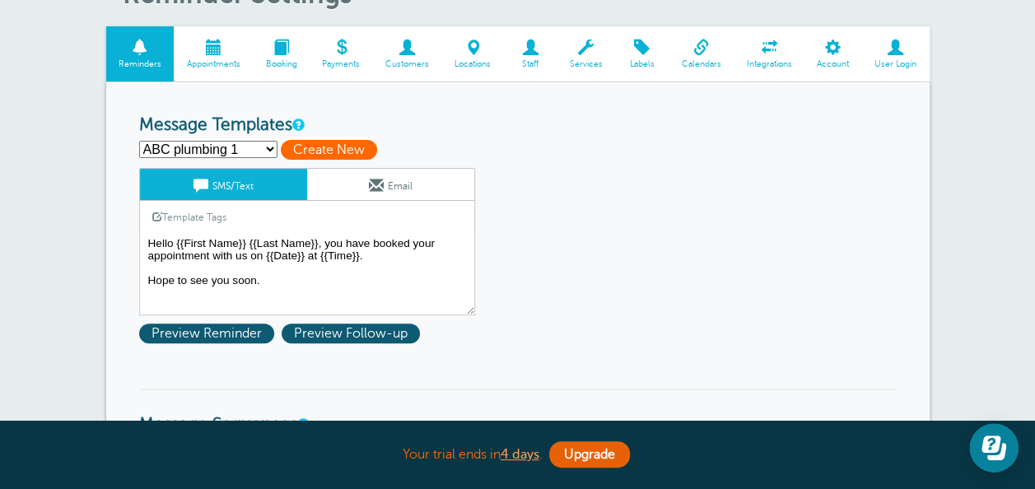
click at [338, 147] on span "Create New" at bounding box center [329, 150] width 96 height 20
select select
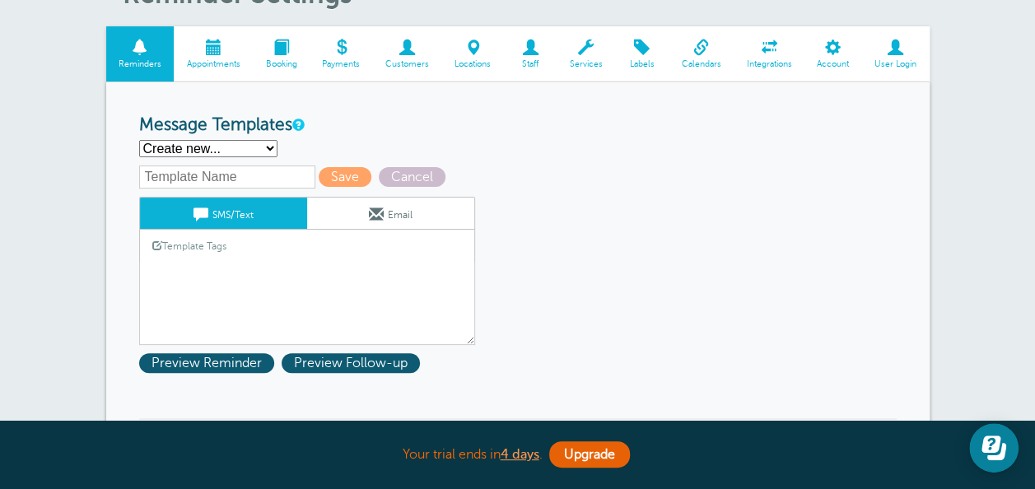
click at [228, 183] on input "text" at bounding box center [227, 176] width 176 height 23
type input "ABC plumbing follow up"
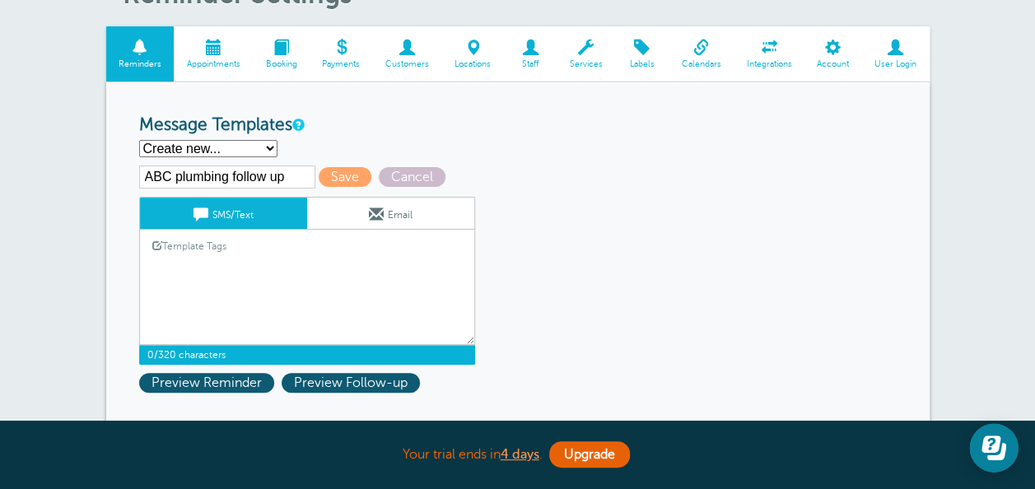
click at [221, 263] on textarea "Hello {{First Name}} {{Last Name}}, you have booked your appointment with us on…" at bounding box center [307, 304] width 336 height 82
click at [250, 175] on input "ABC plumbing follow up" at bounding box center [227, 176] width 176 height 23
click at [225, 151] on select "ABC plumbing 1 ABC plumbing 2 Follow up SmartStyle Hair Follow up: Perfect cut …" at bounding box center [208, 148] width 138 height 17
select select "161539"
click at [139, 140] on select "ABC plumbing 1 ABC plumbing 2 Follow up SmartStyle Hair Follow up: Perfect cut …" at bounding box center [208, 148] width 138 height 17
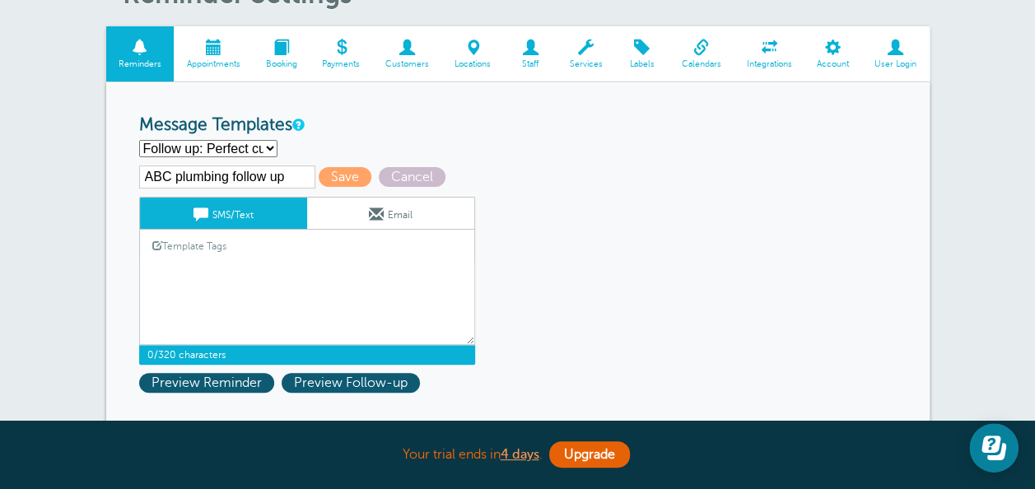
type input "Follow up: Perfect cut barber"
type textarea "How was your appointment with our barber shop? We appreciate the opportunity to…"
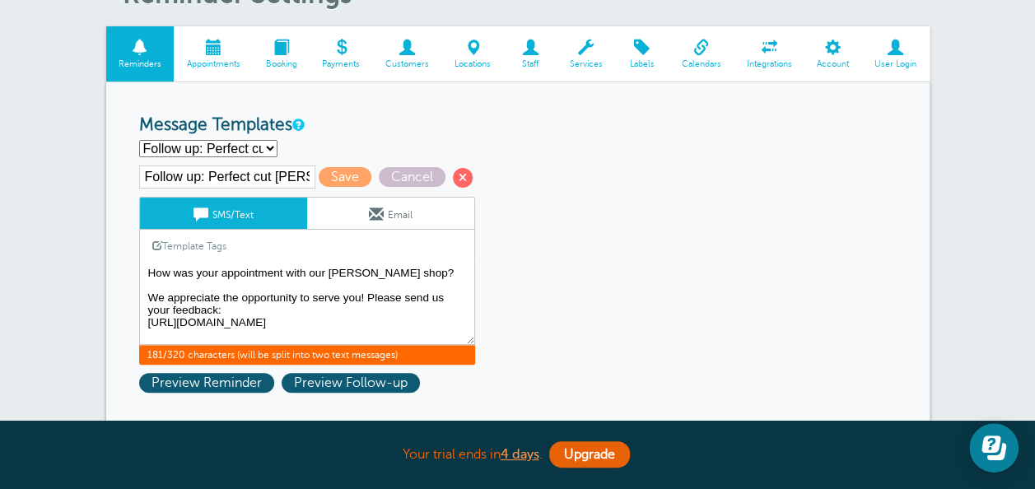
drag, startPoint x: 145, startPoint y: 274, endPoint x: 230, endPoint y: 308, distance: 92.0
click at [230, 308] on textarea "Hello {{First Name}} {{Last Name}}, you have booked your appointment with us on…" at bounding box center [307, 304] width 336 height 82
click at [201, 149] on select "ABC plumbing 1 ABC plumbing 2 Follow up SmartStyle Hair Follow up: Perfect cut …" at bounding box center [208, 148] width 138 height 17
select select
click at [139, 140] on select "ABC plumbing 1 ABC plumbing 2 Follow up SmartStyle Hair Follow up: Perfect cut …" at bounding box center [208, 148] width 138 height 17
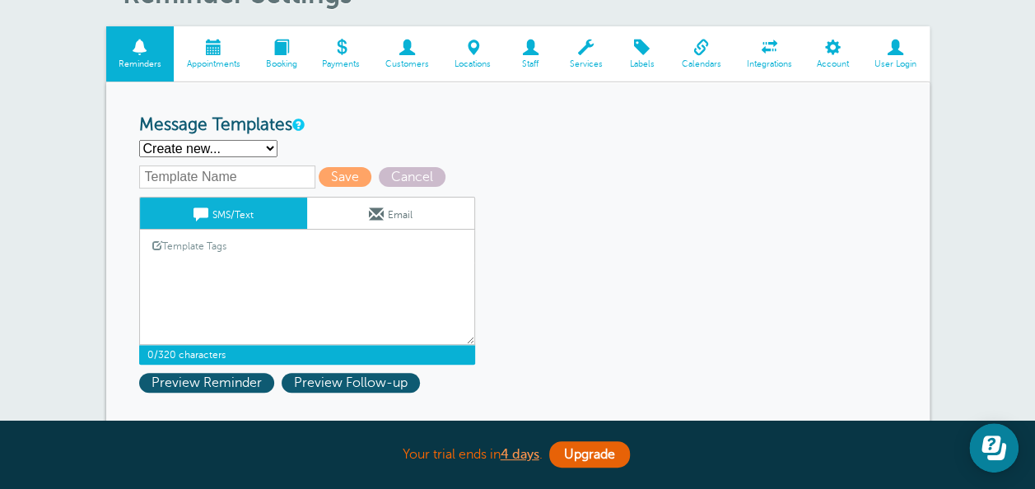
click at [221, 266] on textarea "Hello {{First Name}} {{Last Name}}, you have booked your appointment with us on…" at bounding box center [307, 304] width 336 height 82
click at [206, 188] on div "Save Cancel SMS/Text Email Template Tags Copy SMS Click to add a tag to your me…" at bounding box center [328, 264] width 379 height 199
click at [202, 178] on input "text" at bounding box center [227, 176] width 176 height 23
type input "ABC plumbing follow up"
click at [204, 274] on textarea "Hello {{First Name}} {{Last Name}}, you have booked your appointment with us on…" at bounding box center [307, 304] width 336 height 82
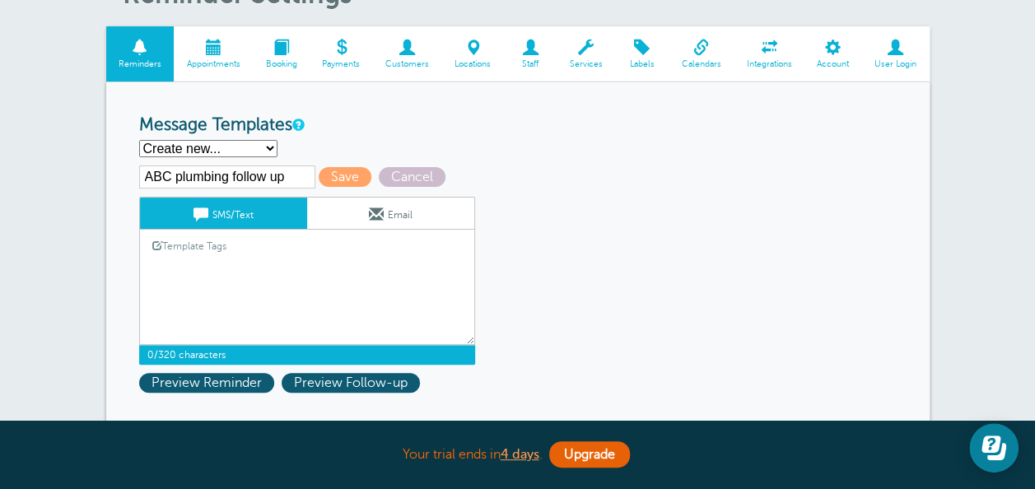
paste textarea "How was your appointment with our [PERSON_NAME] shop? We appreciate the opportu…"
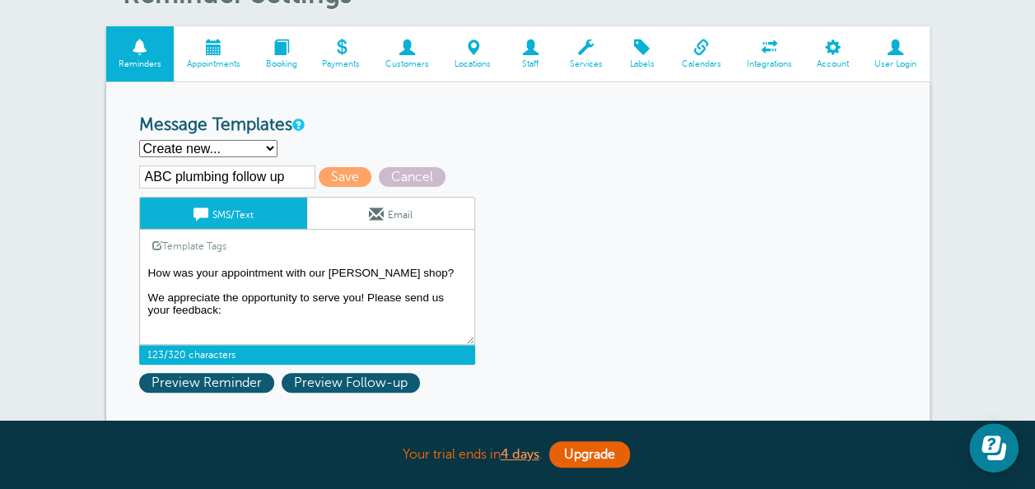
click at [388, 273] on textarea "Hello {{First Name}} {{Last Name}}, you have booked your appointment with us on…" at bounding box center [307, 304] width 336 height 82
type textarea "How was your appointment with us? We appreciate the opportunity to serve you! P…"
click at [611, 155] on div "ABC plumbing 1 ABC plumbing 2 Follow up SmartStyle Hair Follow up: Perfect cut …" at bounding box center [517, 148] width 757 height 17
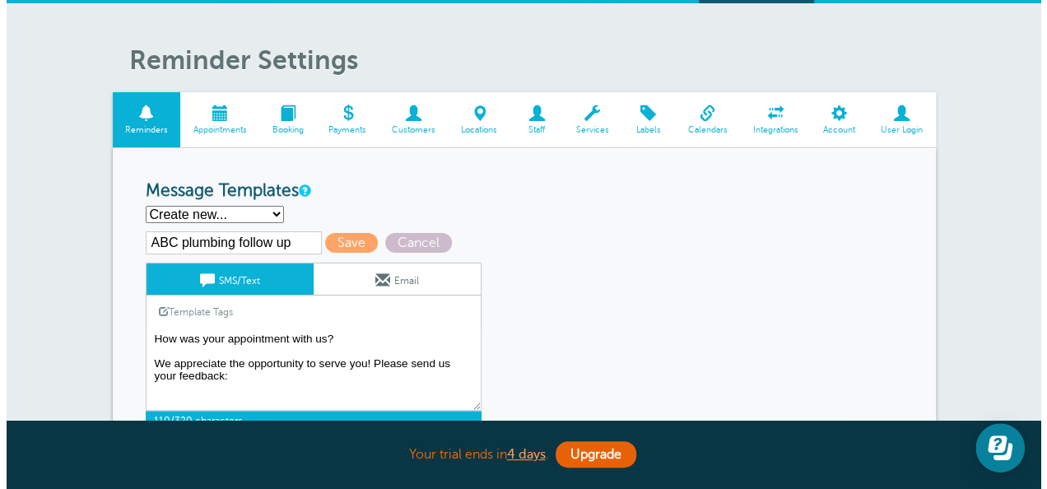
scroll to position [0, 0]
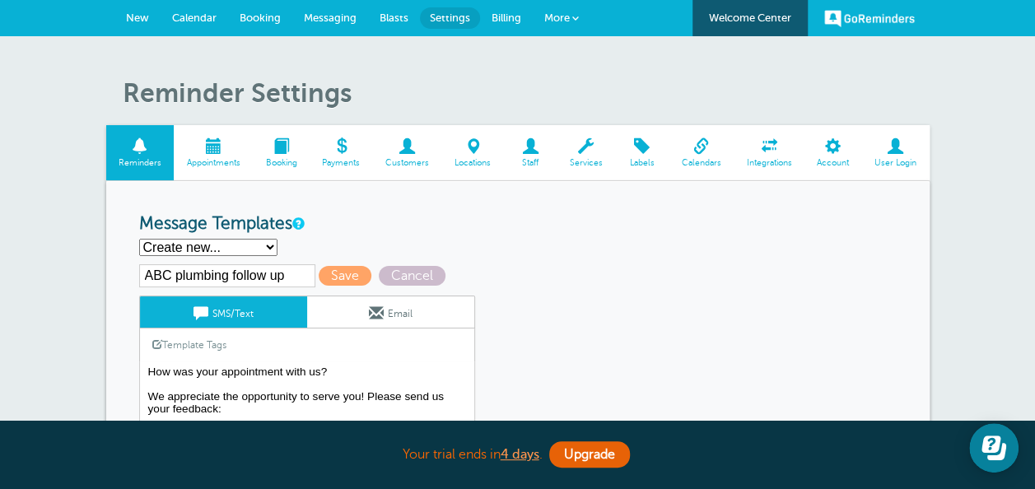
click at [561, 20] on span "More" at bounding box center [557, 18] width 26 height 12
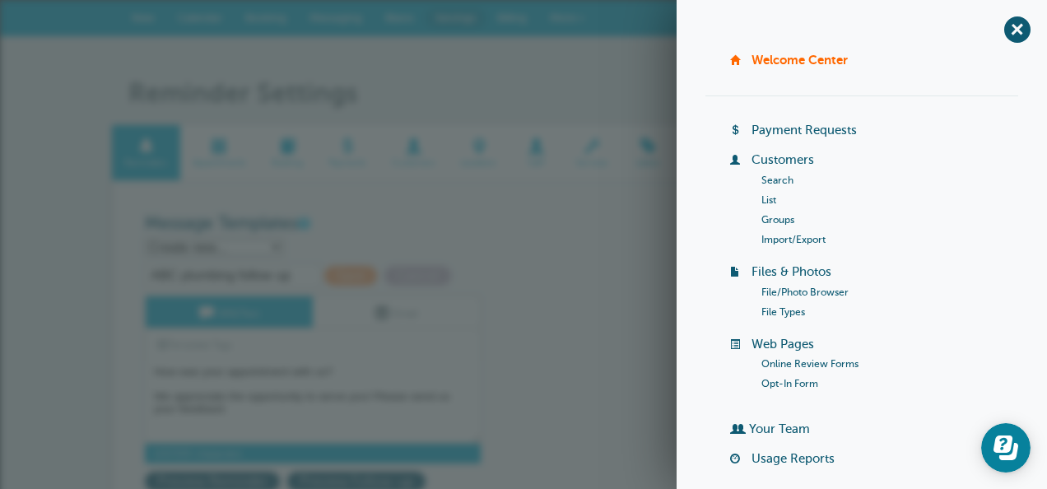
click at [828, 360] on link "Online Review Forms" at bounding box center [809, 364] width 97 height 12
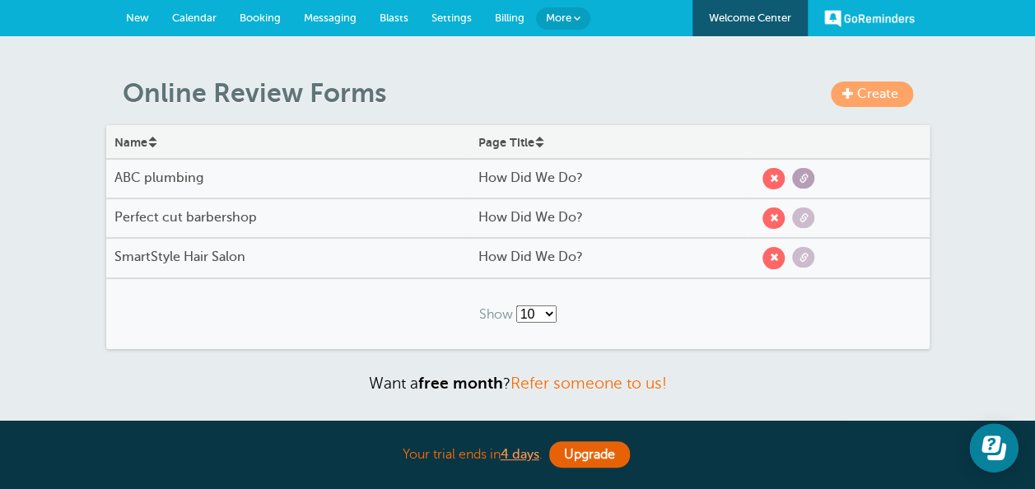
click at [800, 179] on span at bounding box center [802, 178] width 9 height 9
click at [464, 13] on span "Settings" at bounding box center [451, 18] width 40 height 12
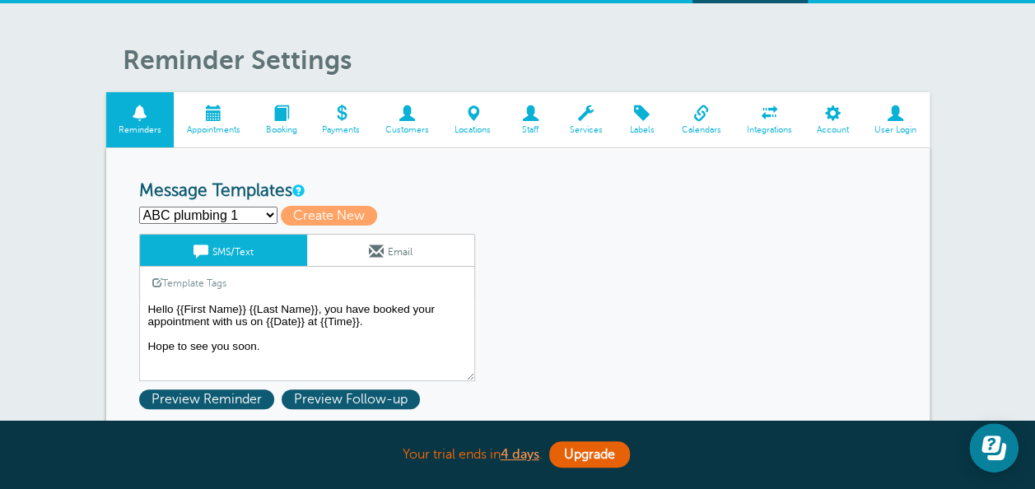
scroll to position [66, 0]
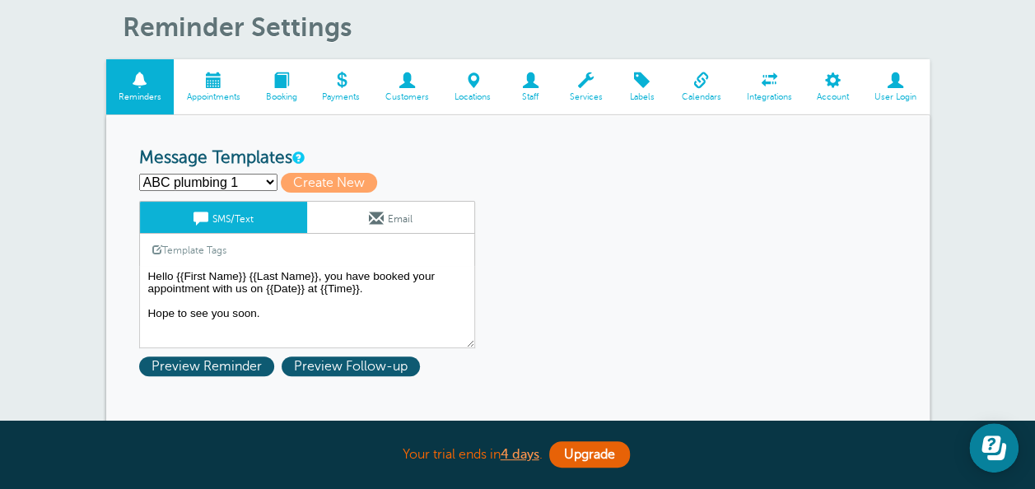
click at [232, 183] on select "ABC plumbing 1 ABC plumbing 2 Follow up SmartStyle Hair Follow up: Perfect cut …" at bounding box center [208, 182] width 138 height 17
select select
click at [139, 174] on select "ABC plumbing 1 ABC plumbing 2 Follow up SmartStyle Hair Follow up: Perfect cut …" at bounding box center [208, 182] width 138 height 17
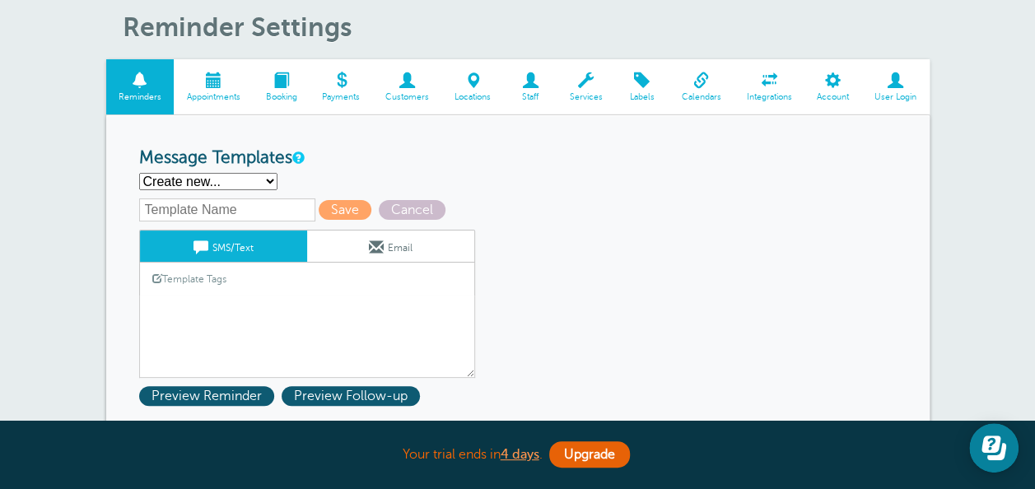
click at [188, 203] on input "text" at bounding box center [227, 209] width 176 height 23
type input "ABC plumbing follow up"
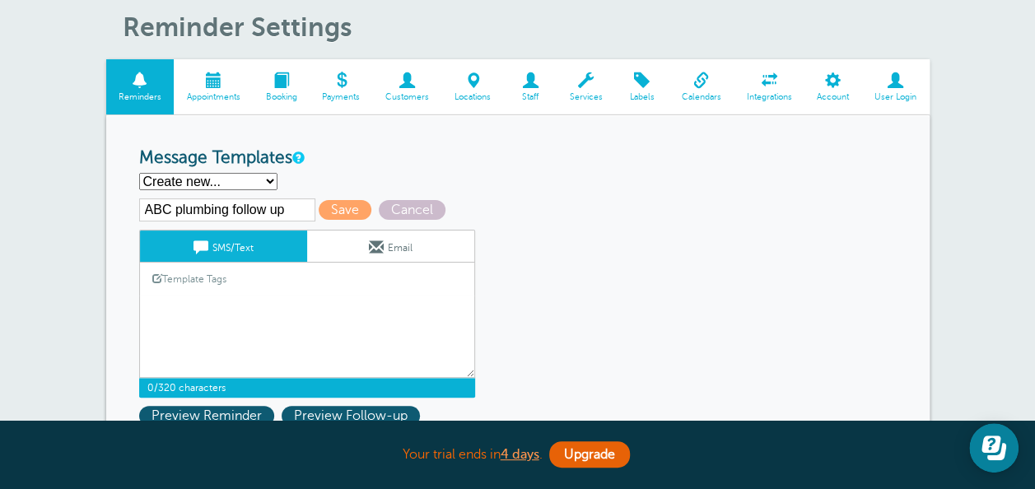
click at [229, 311] on textarea "Hello {{First Name}} {{Last Name}}, you have booked your appointment with us on…" at bounding box center [307, 336] width 336 height 82
click at [176, 352] on textarea "Hello {{First Name}} {{Last Name}}, you have booked your appointment with us on…" at bounding box center [307, 336] width 336 height 82
type textarea "How"
click at [209, 184] on select "ABC plumbing 1 ABC plumbing 2 Follow up SmartStyle Hair Follow up: Perfect cut …" at bounding box center [208, 181] width 138 height 17
select select "161539"
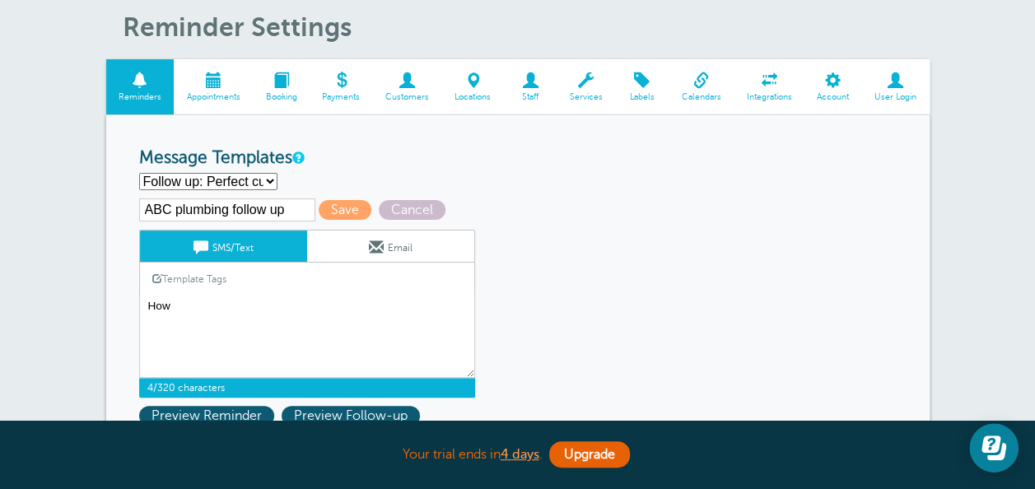
click at [139, 173] on select "ABC plumbing 1 ABC plumbing 2 Follow up SmartStyle Hair Follow up: Perfect cut …" at bounding box center [208, 181] width 138 height 17
type input "Follow up: Perfect cut [PERSON_NAME]"
type textarea "How was your appointment with our barber shop? We appreciate the opportunity to…"
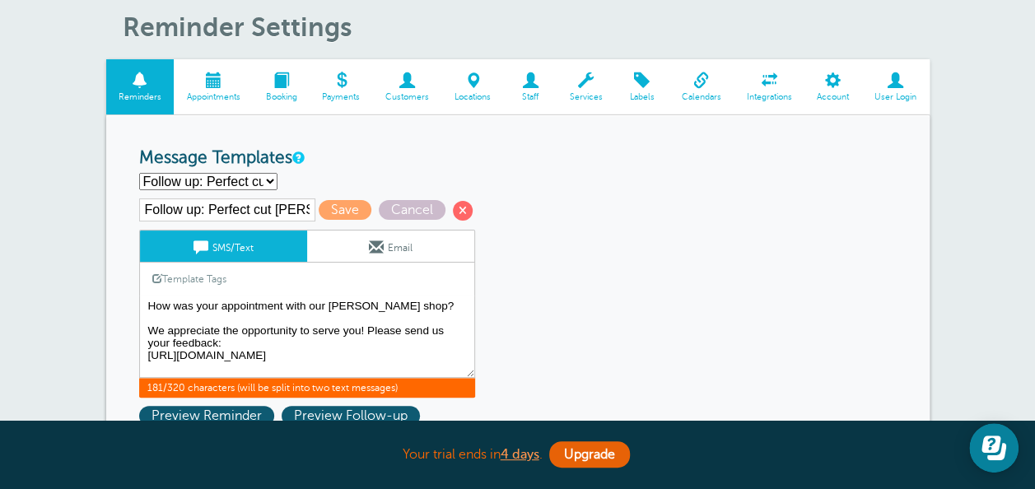
drag, startPoint x: 147, startPoint y: 305, endPoint x: 254, endPoint y: 339, distance: 112.2
click at [254, 339] on textarea "Hello {{First Name}} {{Last Name}}, you have booked your appointment with us on…" at bounding box center [307, 336] width 336 height 82
click at [244, 174] on select "ABC plumbing 1 ABC plumbing 2 Follow up SmartStyle Hair Follow up: Perfect cut …" at bounding box center [208, 181] width 138 height 17
select select
click at [139, 173] on select "ABC plumbing 1 ABC plumbing 2 Follow up SmartStyle Hair Follow up: Perfect cut …" at bounding box center [208, 181] width 138 height 17
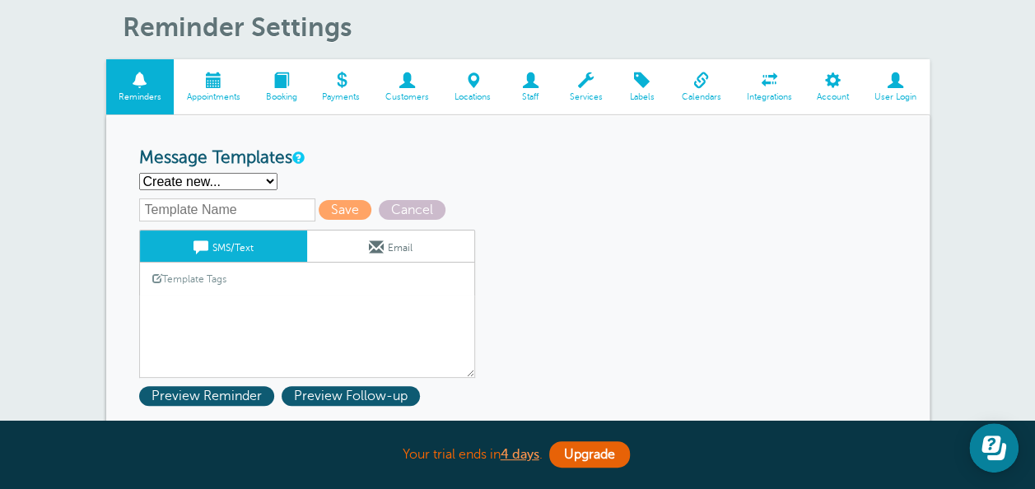
click at [201, 206] on input "text" at bounding box center [227, 209] width 176 height 23
type input "ABC plumbing follow up"
click at [206, 305] on textarea "Hello {{First Name}} {{Last Name}}, you have booked your appointment with us on…" at bounding box center [307, 336] width 336 height 82
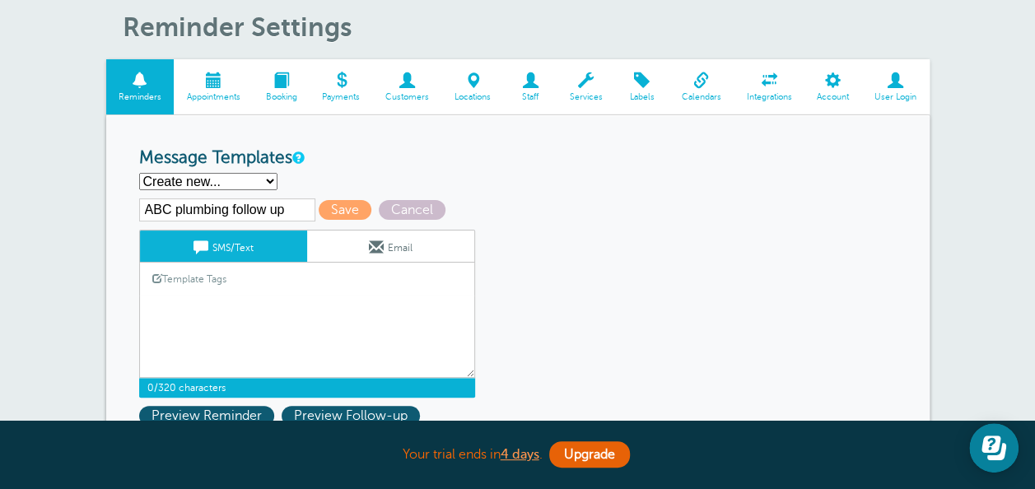
paste textarea "How was your appointment with our barber shop? We appreciate the opportunity to…"
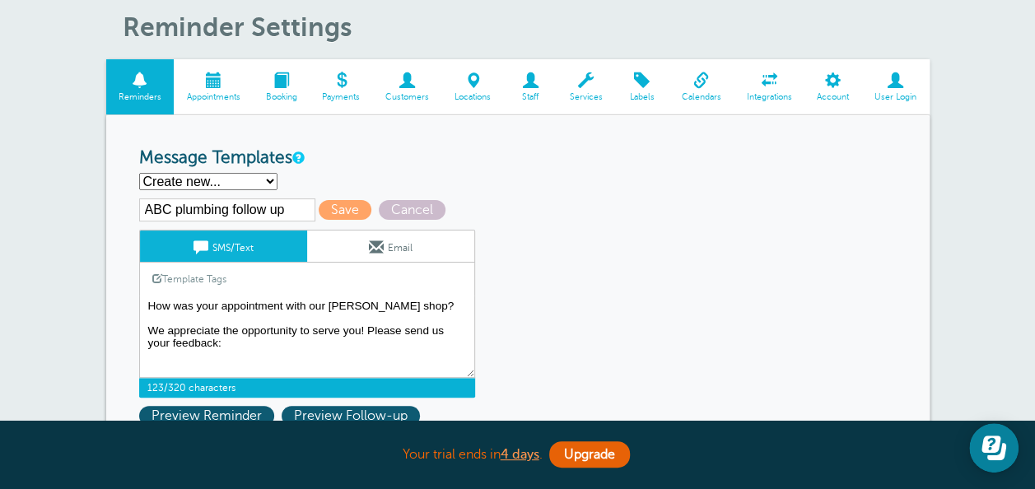
click at [388, 303] on textarea "Hello {{First Name}} {{Last Name}}, you have booked your appointment with us on…" at bounding box center [307, 336] width 336 height 82
click at [318, 347] on textarea "Hello {{First Name}} {{Last Name}}, you have booked your appointment with us on…" at bounding box center [307, 336] width 336 height 82
click at [255, 351] on textarea "Hello {{First Name}} {{Last Name}}, you have booked your appointment with us on…" at bounding box center [307, 336] width 336 height 82
paste textarea "https://app.goreminders.com/p/63a17848s7cqm/how-did-we-do"
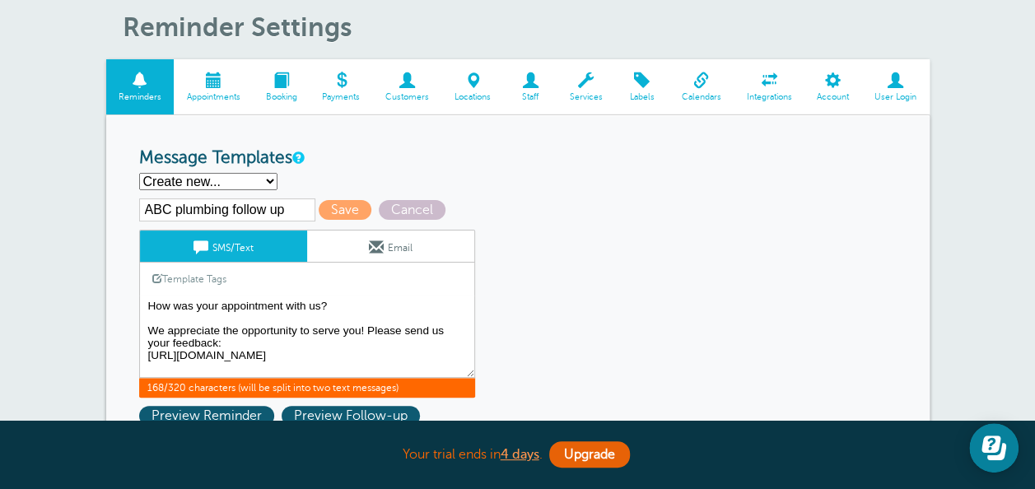
type textarea "How was your appointment with us? We appreciate the opportunity to serve you! P…"
click at [370, 242] on span at bounding box center [376, 247] width 15 height 15
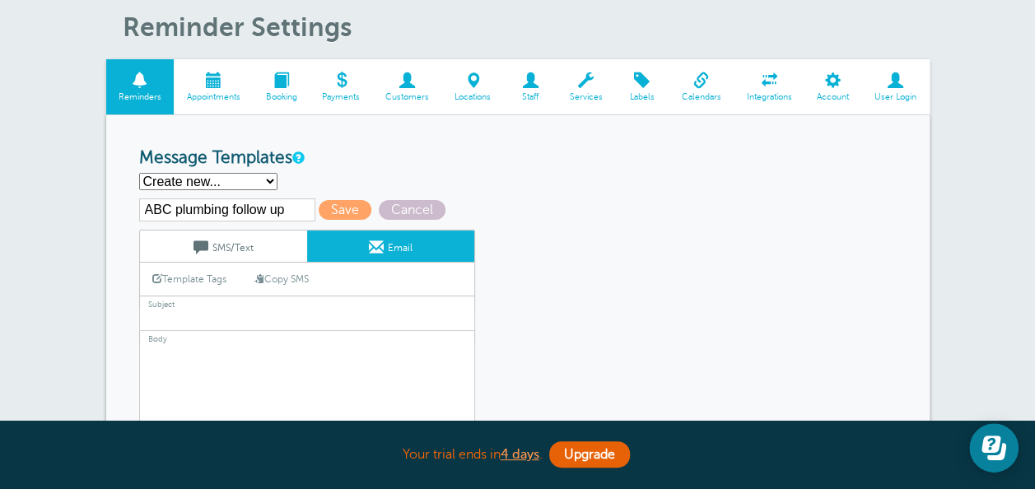
click at [289, 277] on link "Copy SMS" at bounding box center [281, 278] width 79 height 31
type textarea "How was your appointment with us? We appreciate the opportunity to serve you! P…"
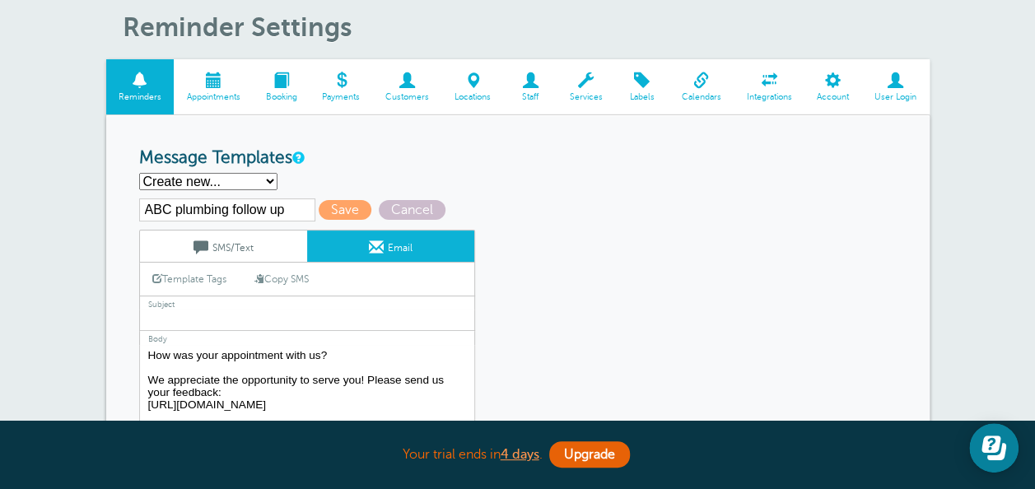
click at [226, 321] on input "text" at bounding box center [307, 319] width 336 height 21
type input "How did we do?"
click at [326, 203] on span "Save" at bounding box center [345, 210] width 53 height 20
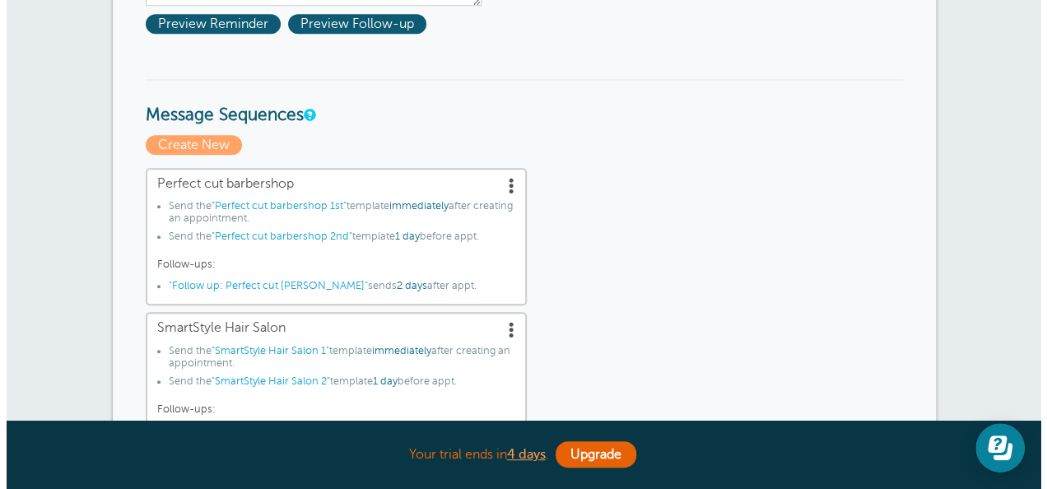
scroll to position [461, 0]
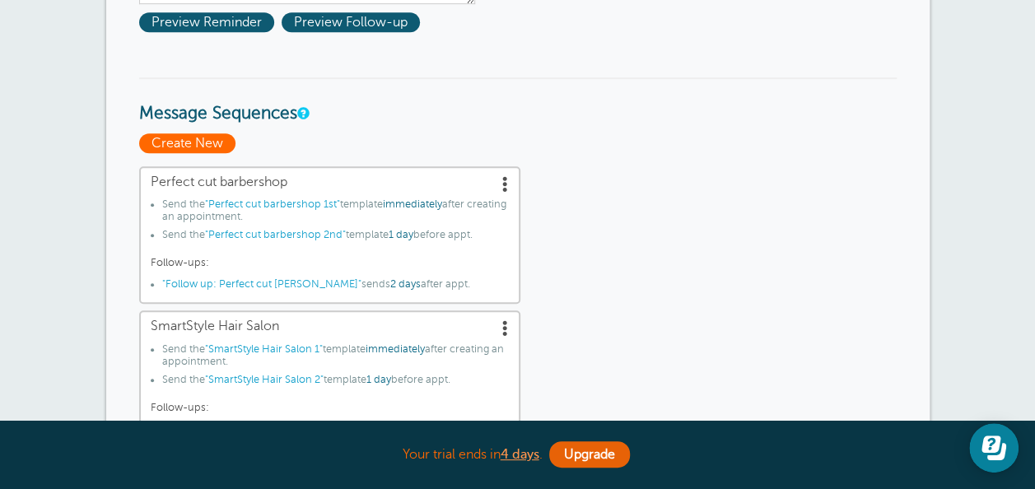
click at [201, 140] on span "Create New" at bounding box center [187, 143] width 96 height 20
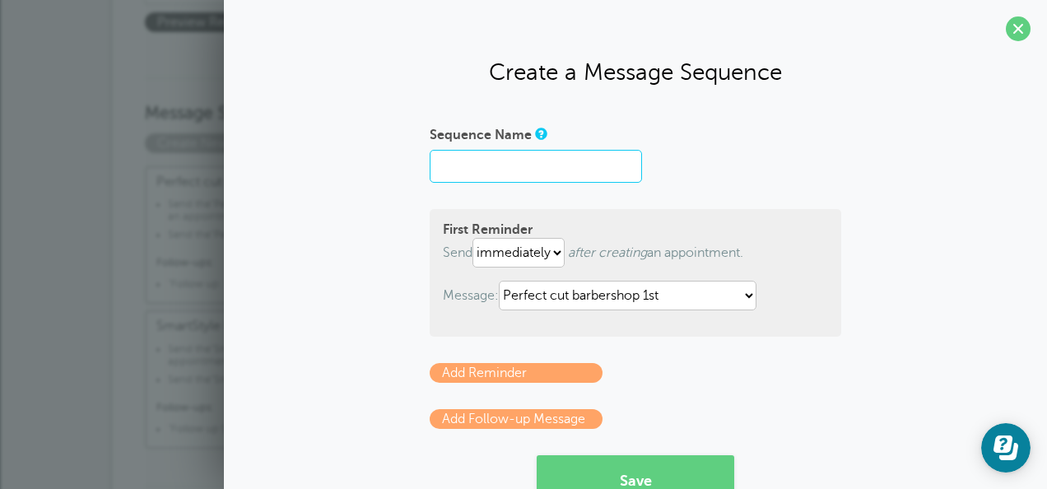
click at [500, 166] on input "Sequence Name" at bounding box center [536, 166] width 212 height 33
click at [505, 163] on input "Sequence Name" at bounding box center [536, 166] width 212 height 33
type input "ABC plumbing"
click at [340, 244] on div "Sequence Name ABC plumbing First Reminder Send immediately 1 2 3 4 5 6 7 8 9 10…" at bounding box center [635, 313] width 790 height 384
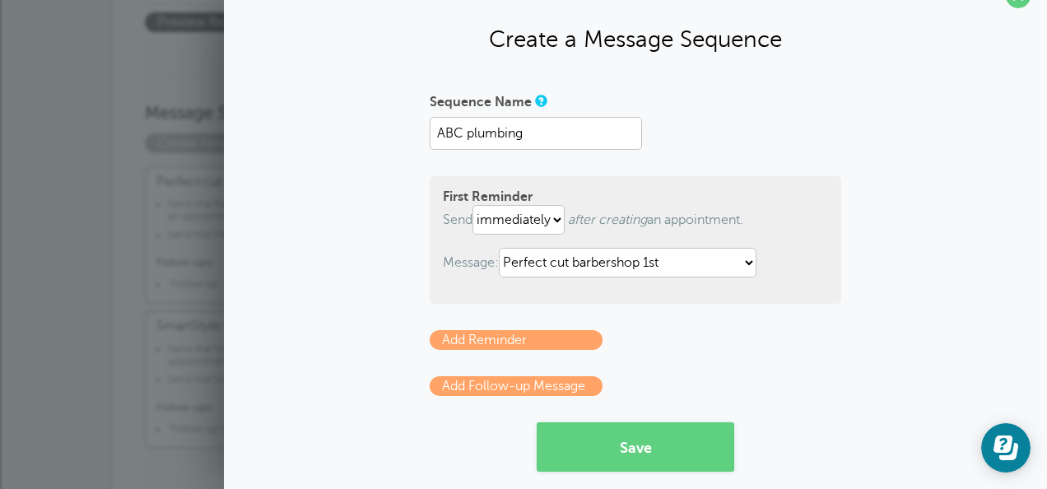
scroll to position [53, 0]
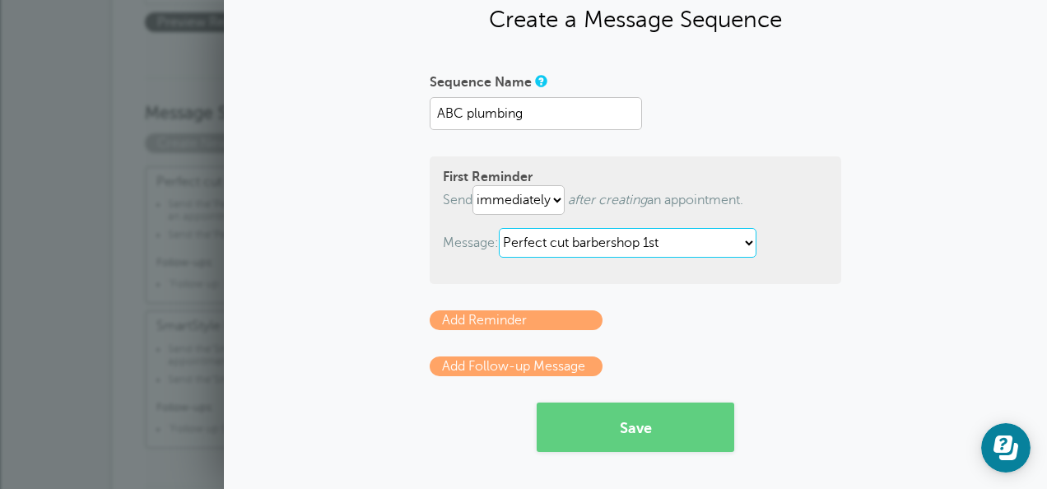
click at [570, 237] on select "ABC plumbing 1 ABC plumbing 2 ABC plumbing follow up Follow up SmartStyle Hair …" at bounding box center [628, 243] width 258 height 30
select select "161660"
click at [499, 228] on select "ABC plumbing 1 ABC plumbing 2 ABC plumbing follow up Follow up SmartStyle Hair …" at bounding box center [628, 243] width 258 height 30
click at [514, 318] on link "Add Reminder" at bounding box center [516, 320] width 173 height 20
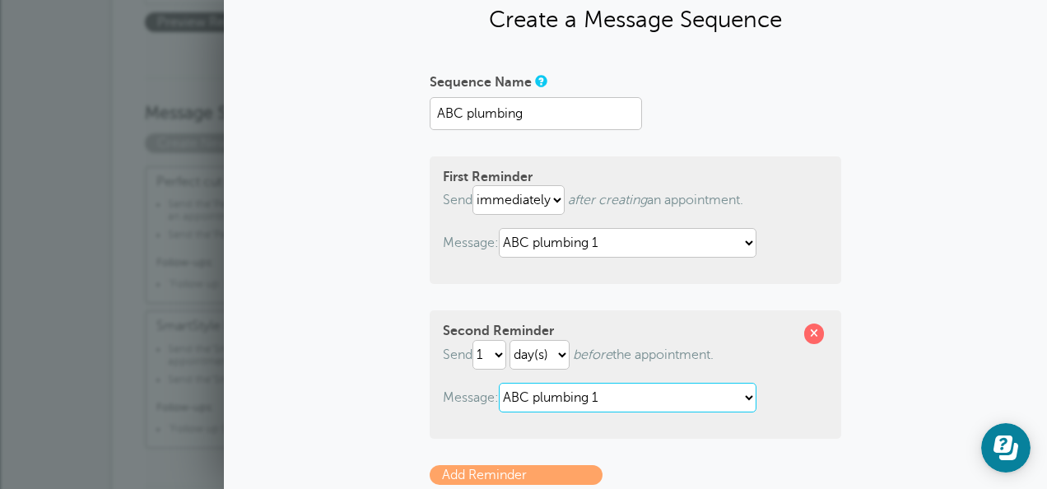
click at [584, 395] on select "ABC plumbing 1 ABC plumbing 2 ABC plumbing follow up Follow up SmartStyle Hair …" at bounding box center [628, 398] width 258 height 30
select select "161661"
click at [499, 383] on select "ABC plumbing 1 ABC plumbing 2 ABC plumbing follow up Follow up SmartStyle Hair …" at bounding box center [628, 398] width 258 height 30
click at [395, 418] on div "Sequence Name ABC plumbing First Reminder Send immediately 1 2 3 4 5 6 7 8 9 10…" at bounding box center [635, 337] width 790 height 538
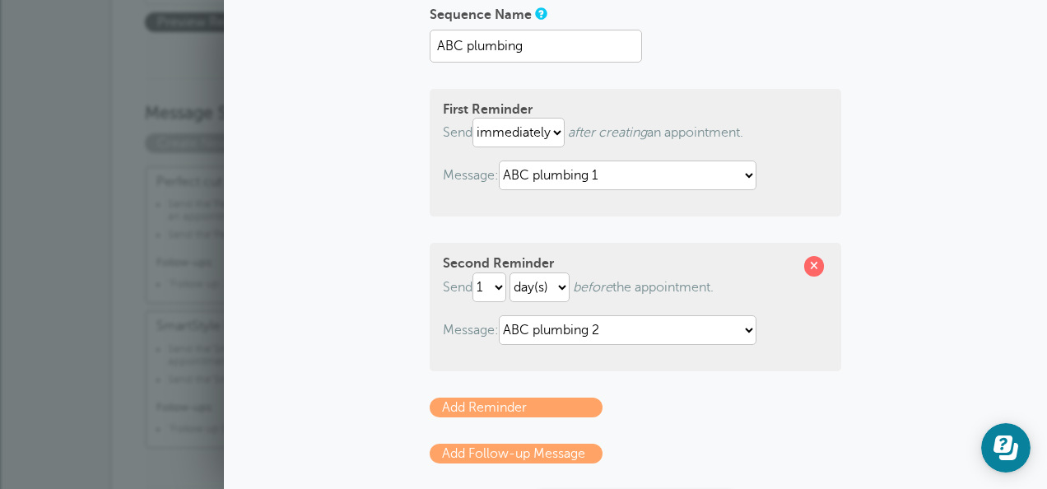
scroll to position [151, 0]
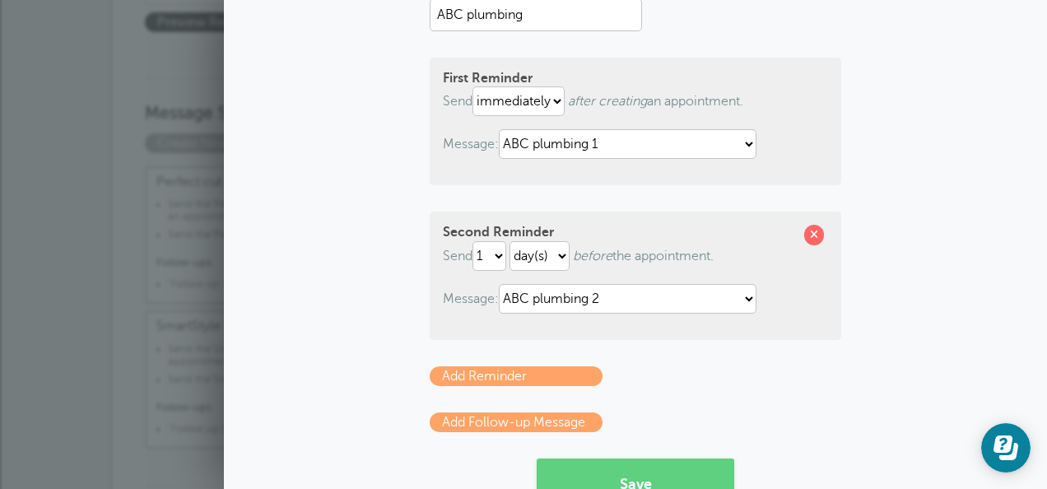
click at [500, 426] on link "Add Follow-up Message" at bounding box center [516, 422] width 173 height 20
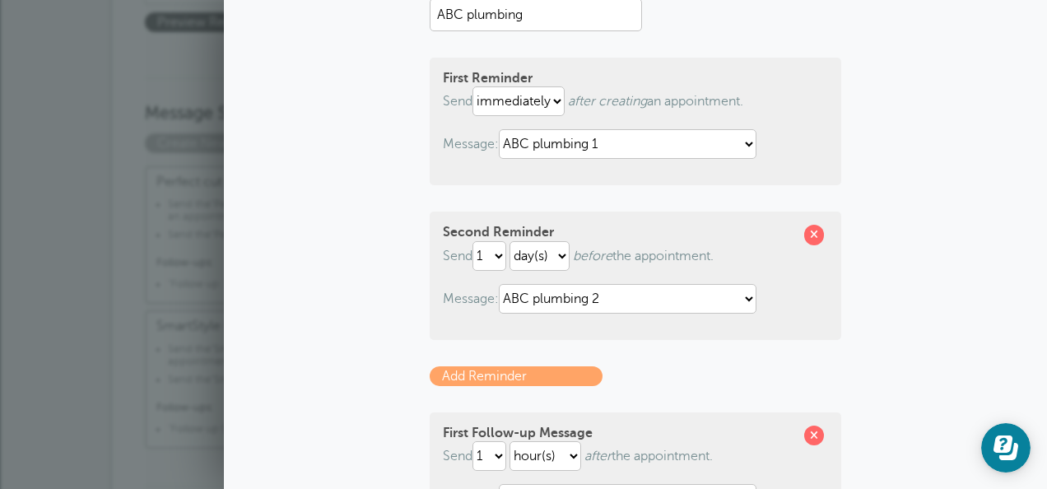
click at [400, 453] on div "Sequence Name ABC plumbing First Reminder Send immediately 1 2 3 4 5 6 7 8 9 10…" at bounding box center [635, 316] width 790 height 692
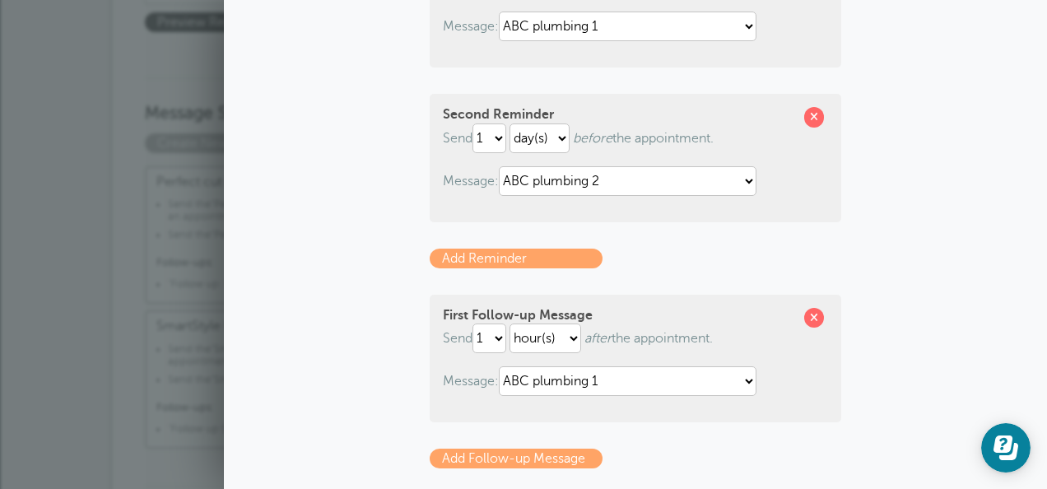
scroll to position [283, 0]
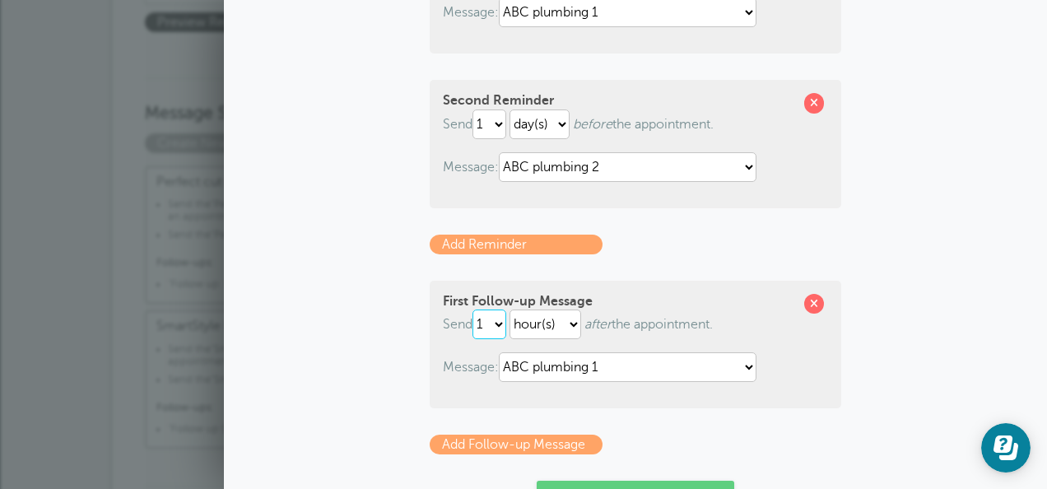
click at [487, 324] on select "1 2 3 4 5 6 7 8 9 10 11 12 13 14 15 16 17 18 19 20 21 22 23 24 25 26 27 28 29 30" at bounding box center [489, 324] width 34 height 30
select select "2"
click at [472, 309] on select "1 2 3 4 5 6 7 8 9 10 11 12 13 14 15 16 17 18 19 20 21 22 23 24 25 26 27 28 29 30" at bounding box center [489, 324] width 34 height 30
click at [521, 323] on select "hour(s) day(s) month(s)" at bounding box center [545, 324] width 72 height 30
select select "DAY"
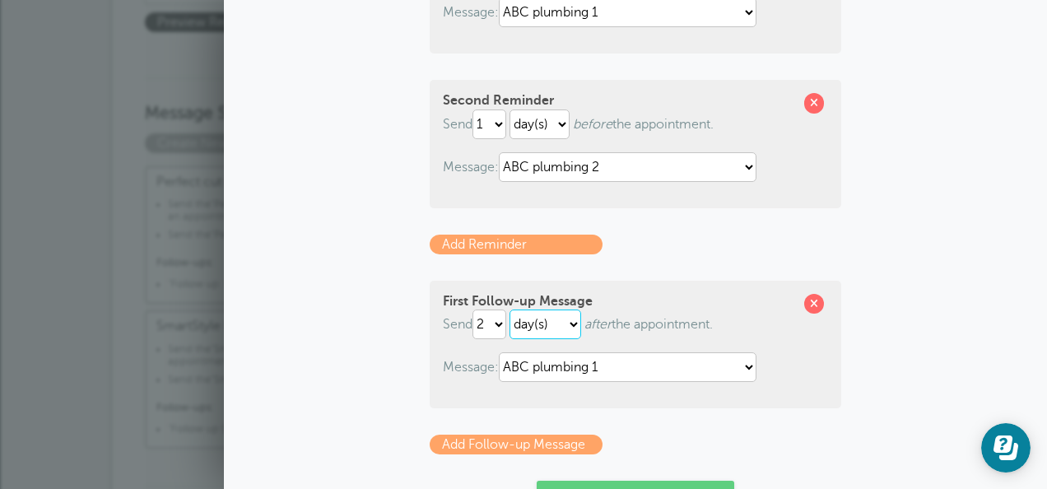
click at [509, 309] on select "hour(s) day(s) month(s)" at bounding box center [545, 324] width 72 height 30
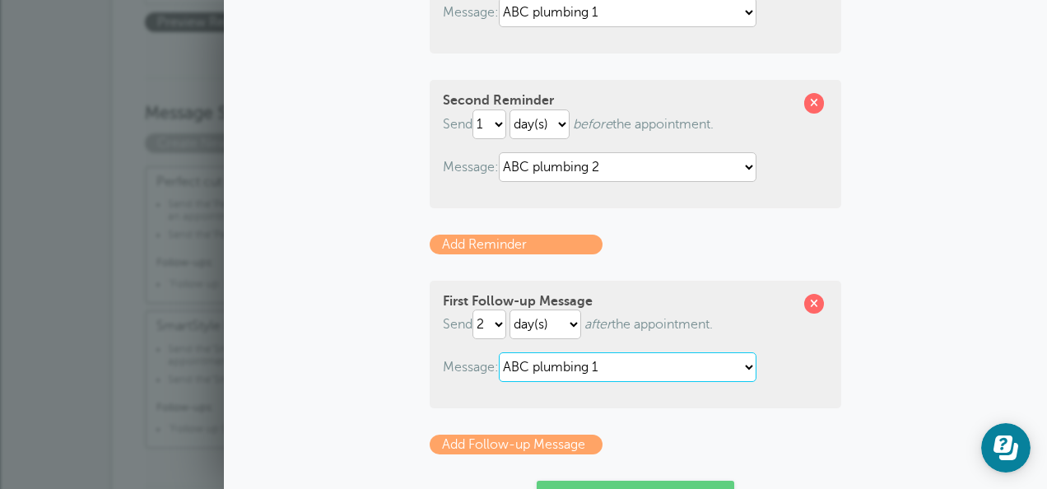
click at [597, 368] on select "ABC plumbing 1 ABC plumbing 2 ABC plumbing follow up Follow up SmartStyle Hair …" at bounding box center [628, 367] width 258 height 30
select select "161662"
click at [499, 352] on select "ABC plumbing 1 ABC plumbing 2 ABC plumbing follow up Follow up SmartStyle Hair …" at bounding box center [628, 367] width 258 height 30
click at [328, 351] on div "Sequence Name ABC plumbing First Reminder Send immediately 1 2 3 4 5 6 7 8 9 10…" at bounding box center [635, 184] width 790 height 692
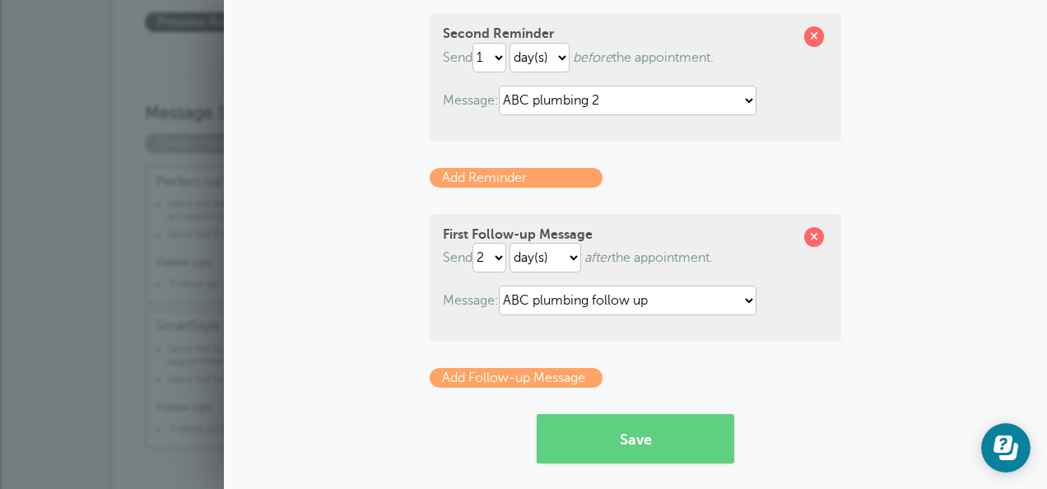
scroll to position [362, 0]
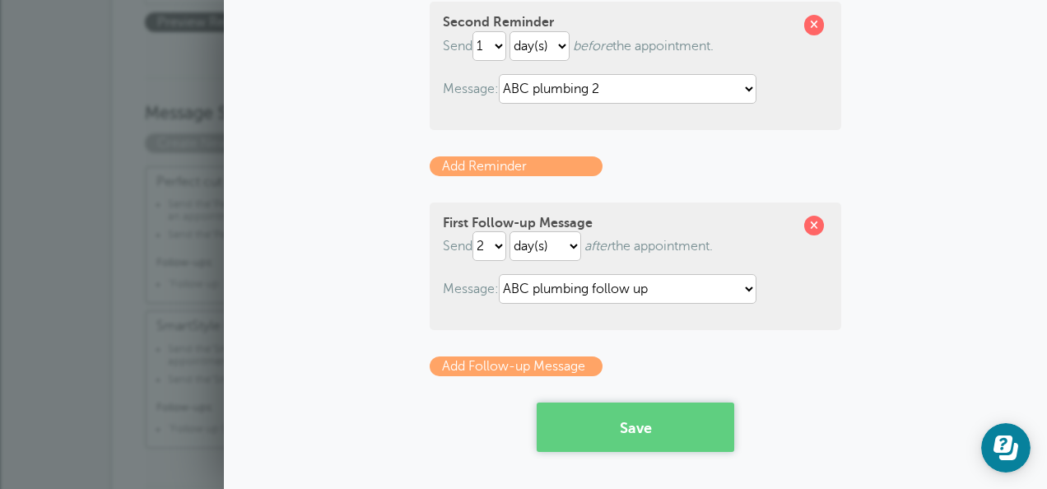
click at [631, 426] on button "Save" at bounding box center [636, 426] width 198 height 49
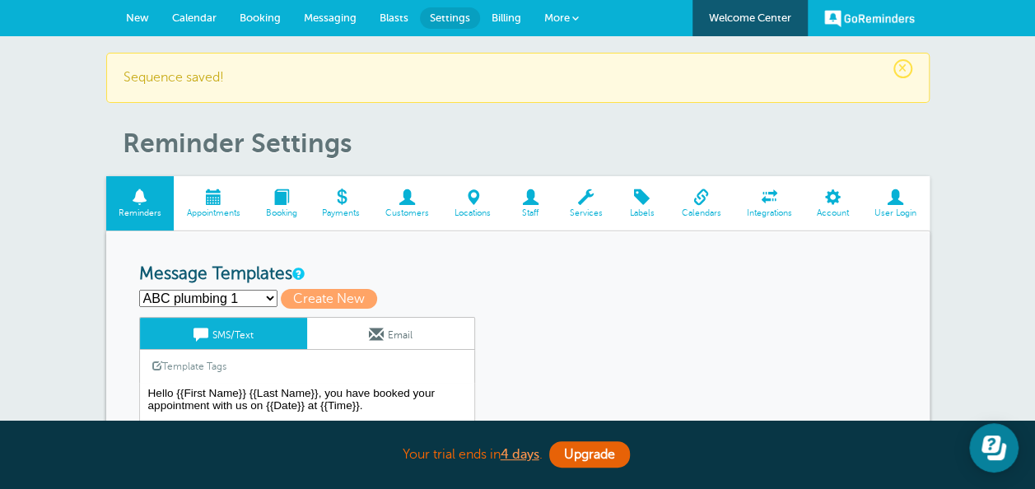
click at [142, 19] on span "New" at bounding box center [137, 18] width 23 height 12
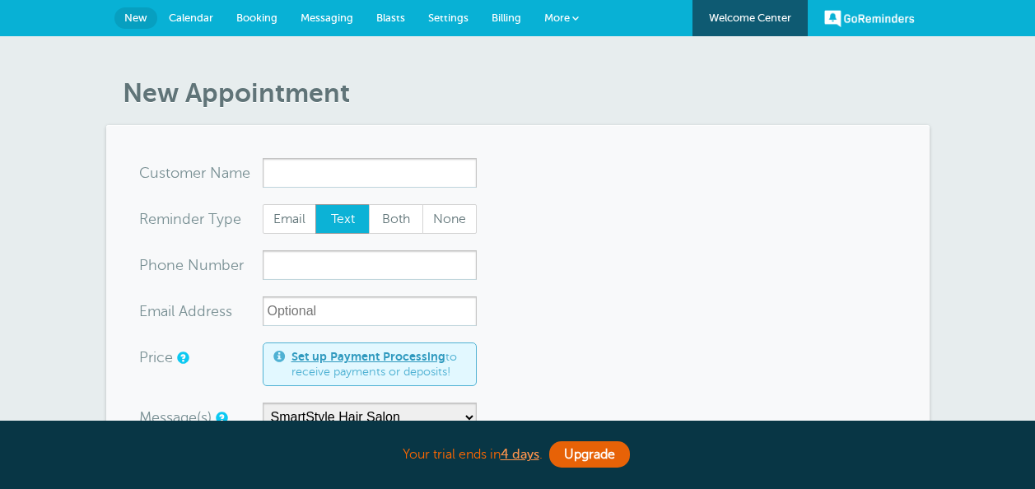
select select "161606"
click at [309, 172] on input "x-no-autofill" at bounding box center [370, 173] width 214 height 30
click at [314, 176] on input "x-no-autofill" at bounding box center [370, 173] width 214 height 30
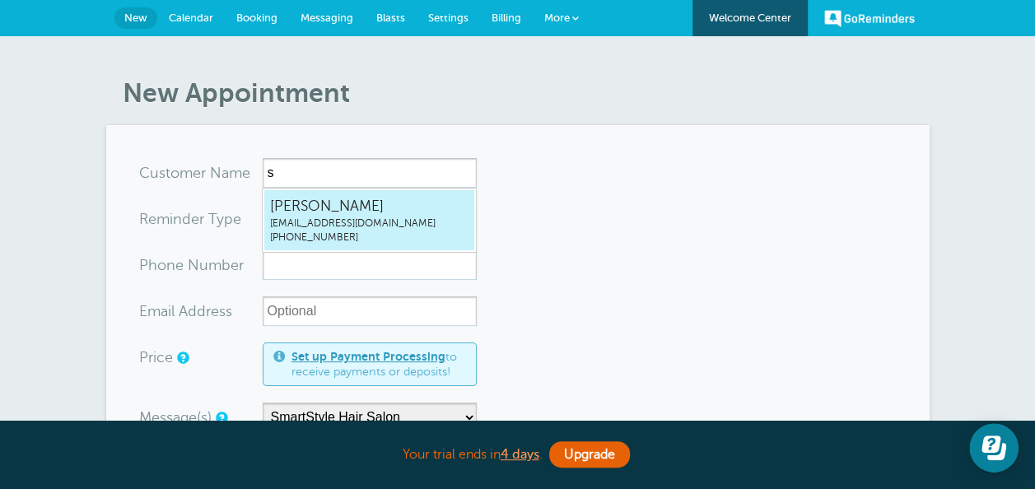
click at [358, 226] on span "[EMAIL_ADDRESS][DOMAIN_NAME]" at bounding box center [369, 223] width 198 height 14
type input "SyedMusabGillani613visuals613@gmail.com3435767687"
type input "Syed Musab Gillani"
radio input "false"
radio input "true"
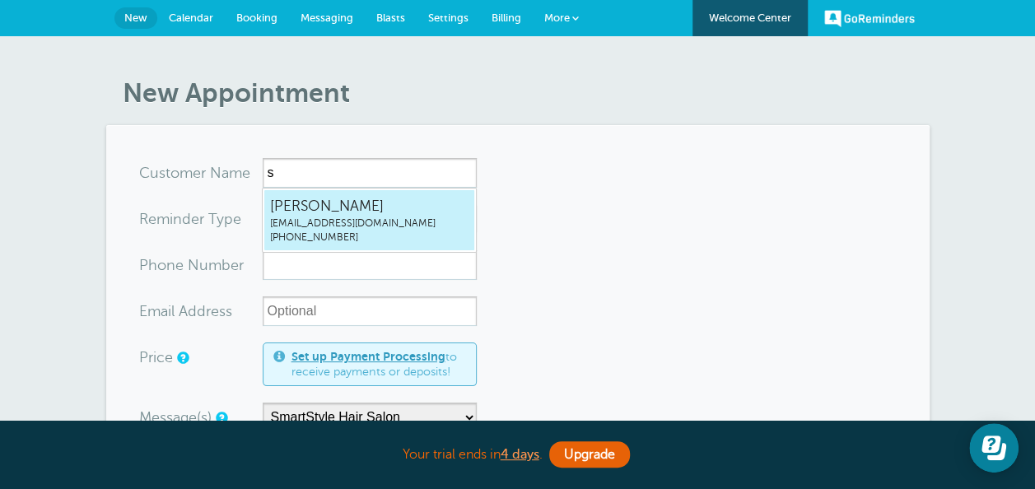
type input "(343) 576-7687"
type input "[EMAIL_ADDRESS][DOMAIN_NAME]"
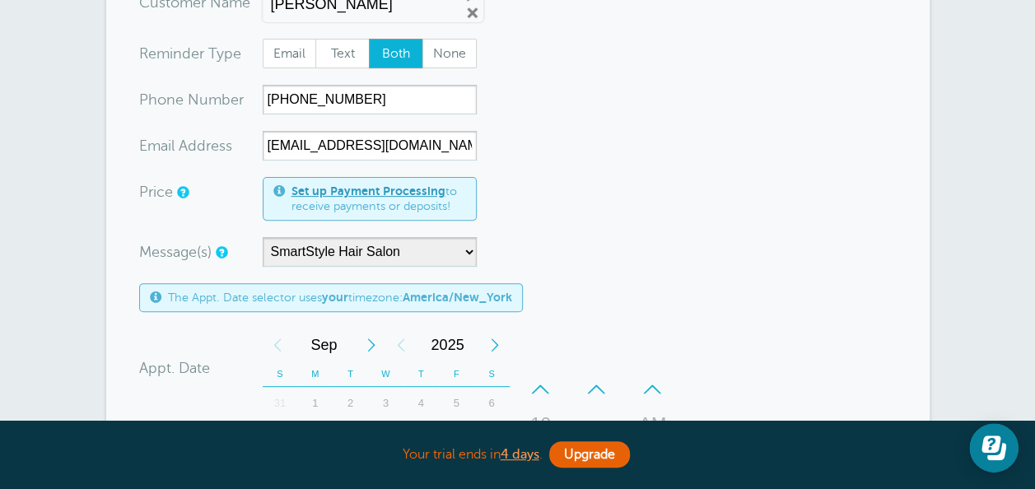
scroll to position [198, 0]
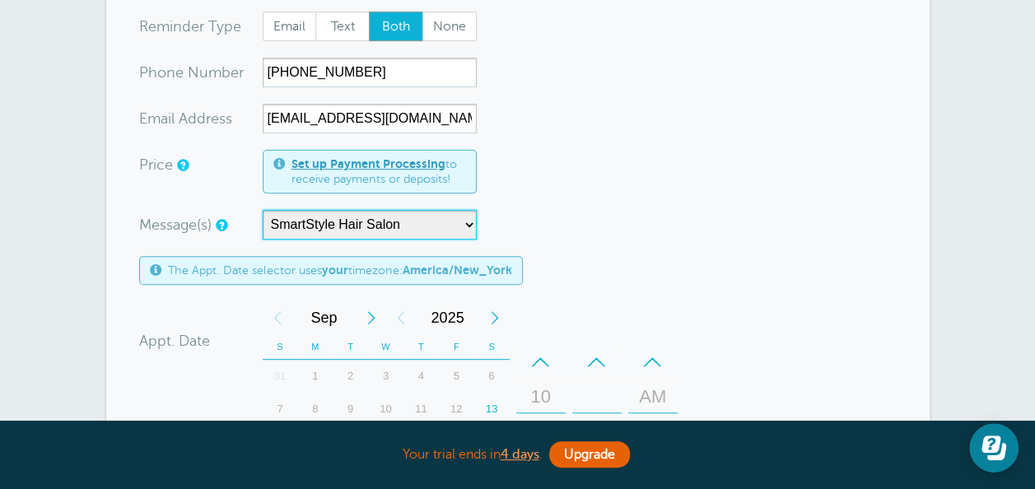
click at [393, 224] on select "ABC plumbing Perfect cut barbershop SmartStyle Hair Salon" at bounding box center [370, 225] width 214 height 30
select select "161663"
click at [263, 210] on select "ABC plumbing Perfect cut barbershop SmartStyle Hair Salon" at bounding box center [370, 225] width 214 height 30
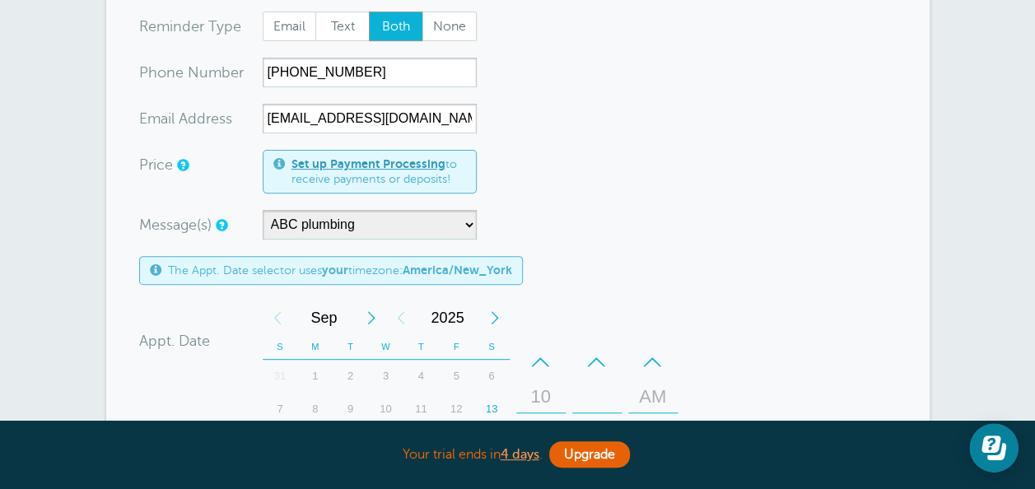
click at [708, 229] on form "You are creating a new customer. To use an existing customer select one from th…" at bounding box center [517, 391] width 757 height 863
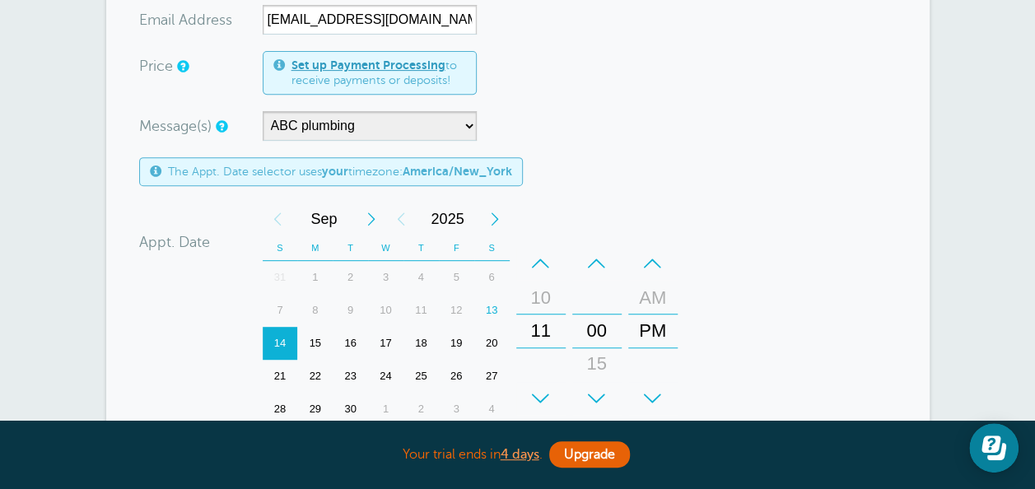
scroll to position [329, 0]
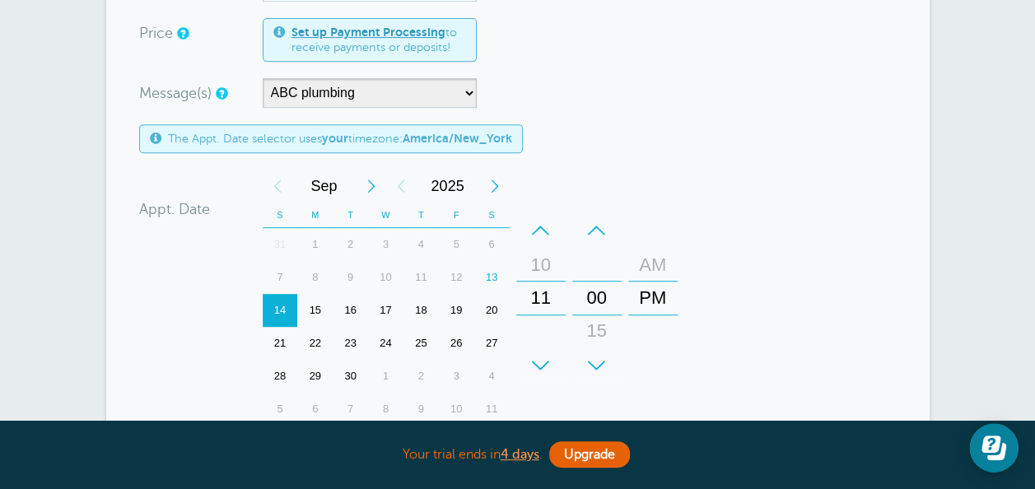
click at [652, 263] on div "AM" at bounding box center [653, 265] width 40 height 33
click at [538, 263] on div "10" at bounding box center [541, 265] width 40 height 33
click at [798, 170] on form "You are creating a new customer. To use an existing customer select one from th…" at bounding box center [517, 260] width 757 height 863
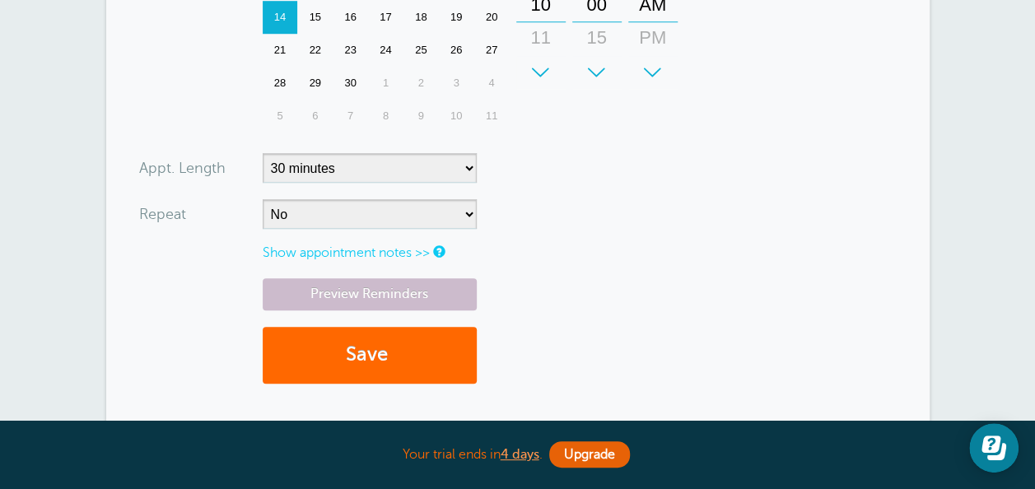
scroll to position [658, 0]
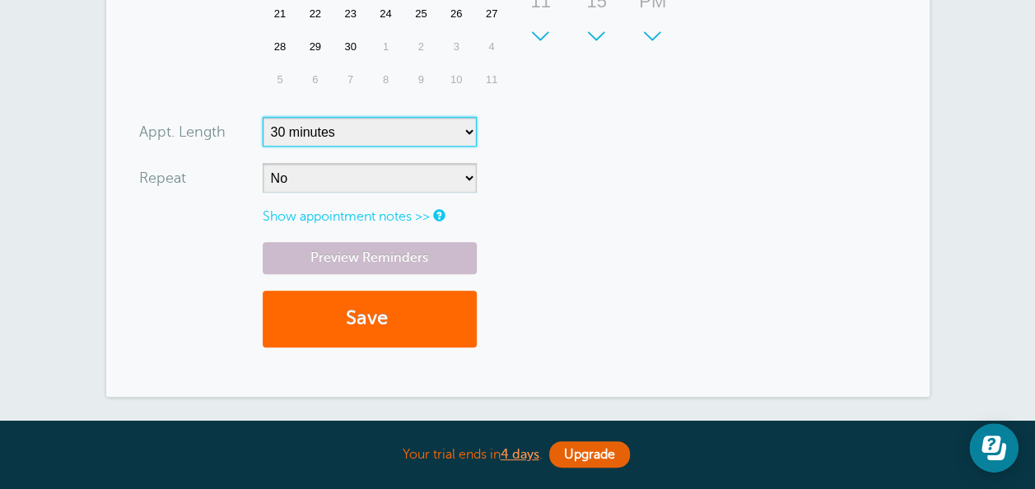
click at [430, 125] on select "5 minutes 10 minutes 15 minutes 20 minutes 25 minutes 30 minutes 35 minutes 40 …" at bounding box center [370, 132] width 214 height 30
select select "60"
click at [263, 117] on select "5 minutes 10 minutes 15 minutes 20 minutes 25 minutes 30 minutes 35 minutes 40 …" at bounding box center [370, 132] width 214 height 30
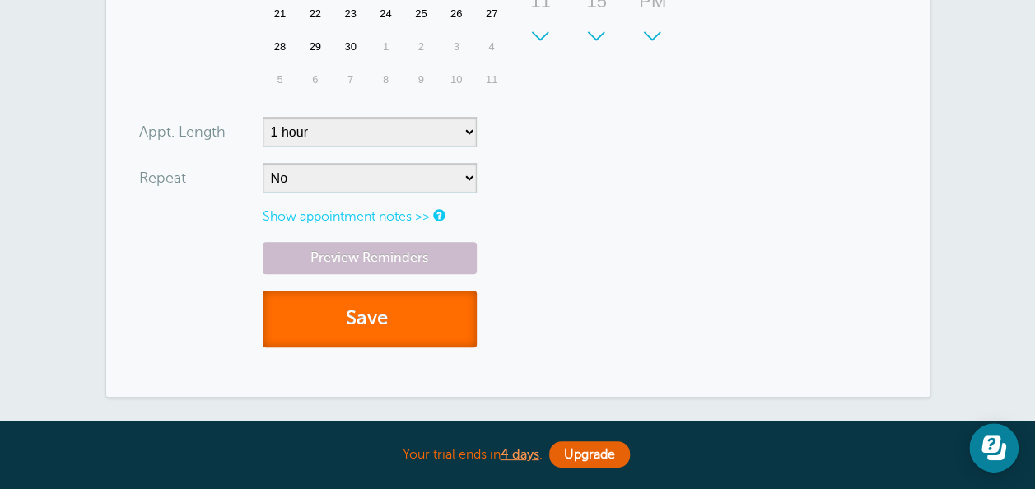
click at [403, 303] on button "Save" at bounding box center [370, 319] width 214 height 57
